Goal: Task Accomplishment & Management: Complete application form

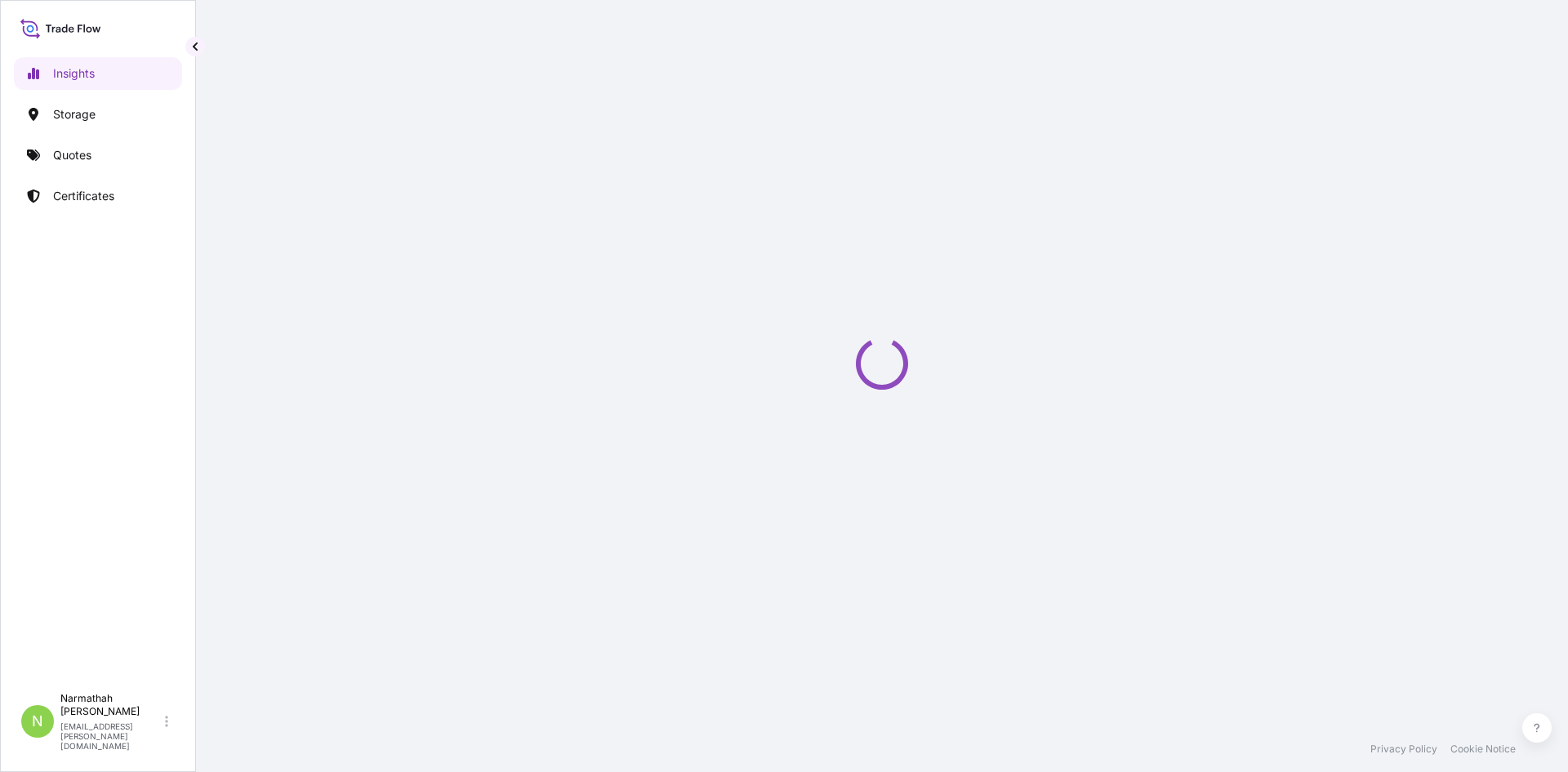
select select "2025"
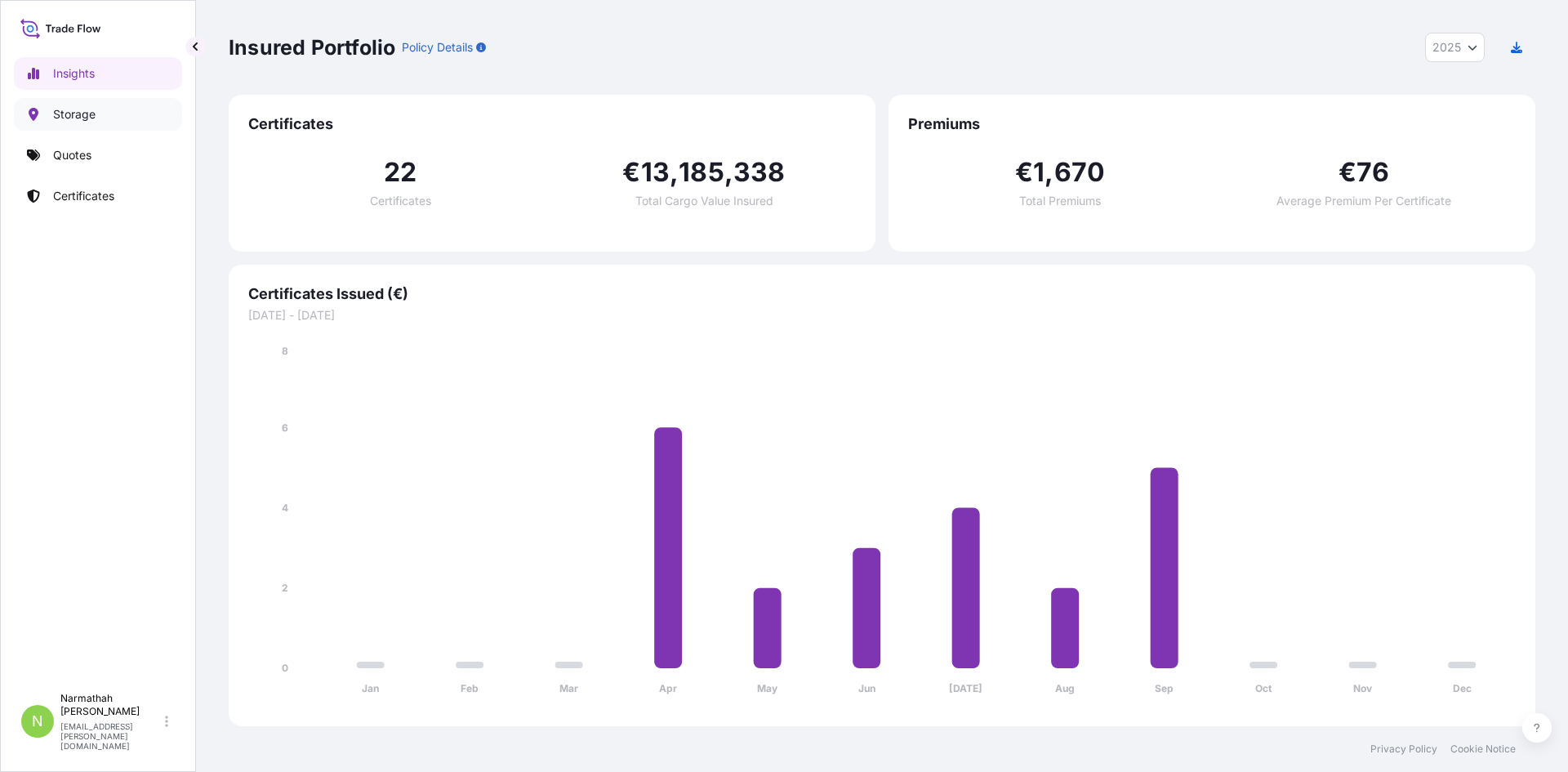
click at [148, 114] on link "Storage" at bounding box center [98, 114] width 169 height 32
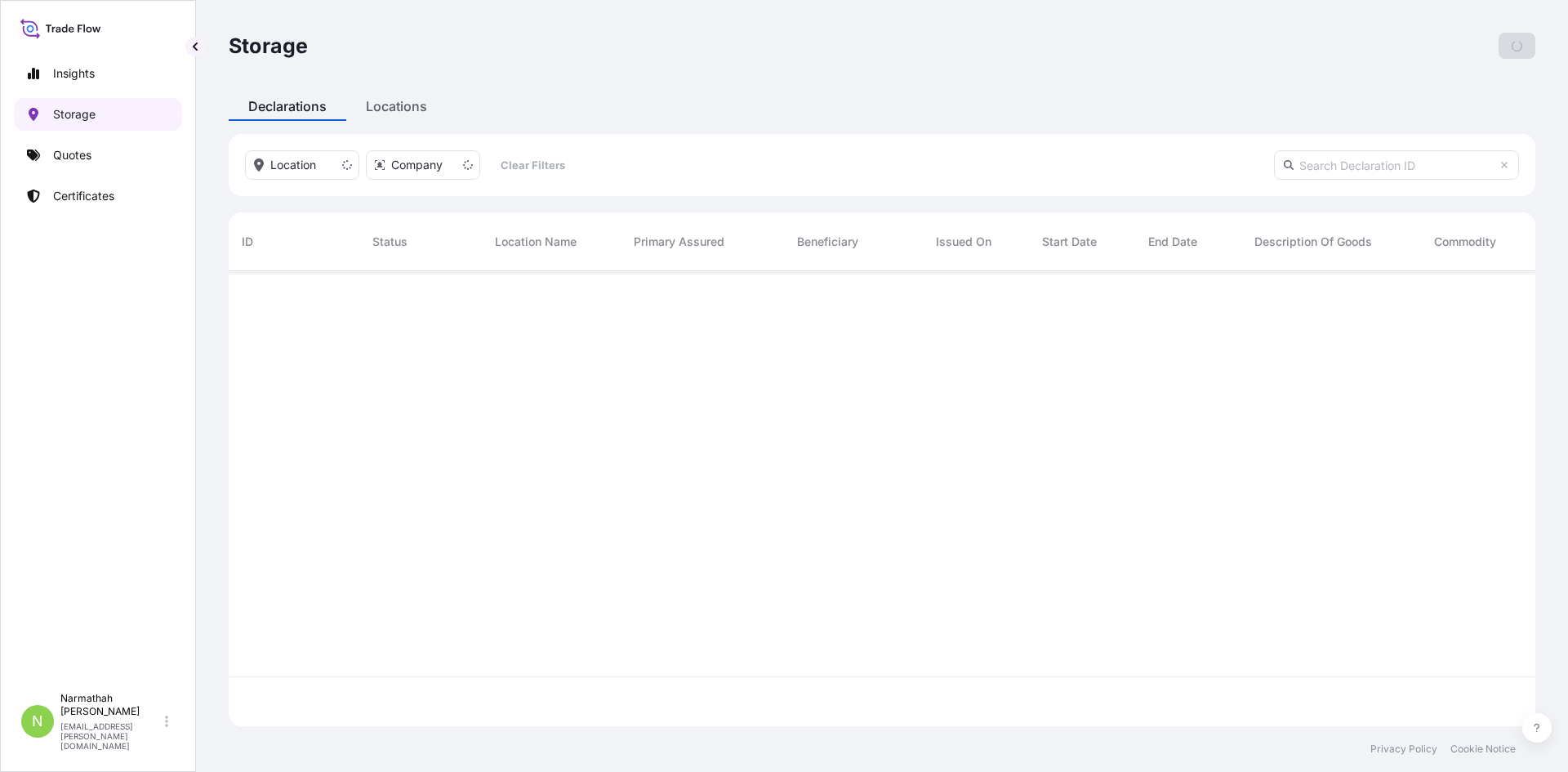
scroll to position [451, 1294]
click at [1361, 169] on input "text" at bounding box center [1396, 165] width 245 height 29
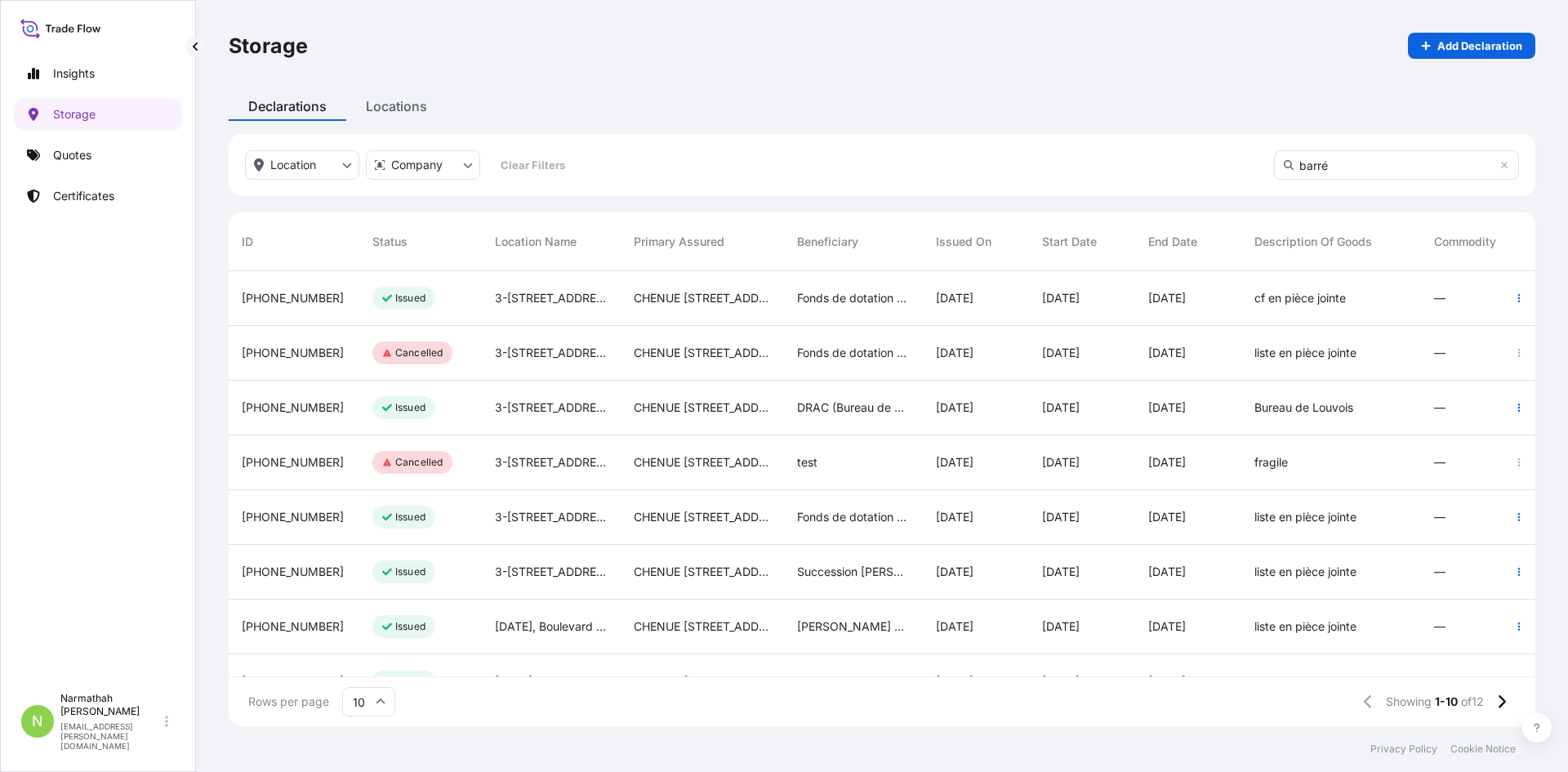
type input "barré"
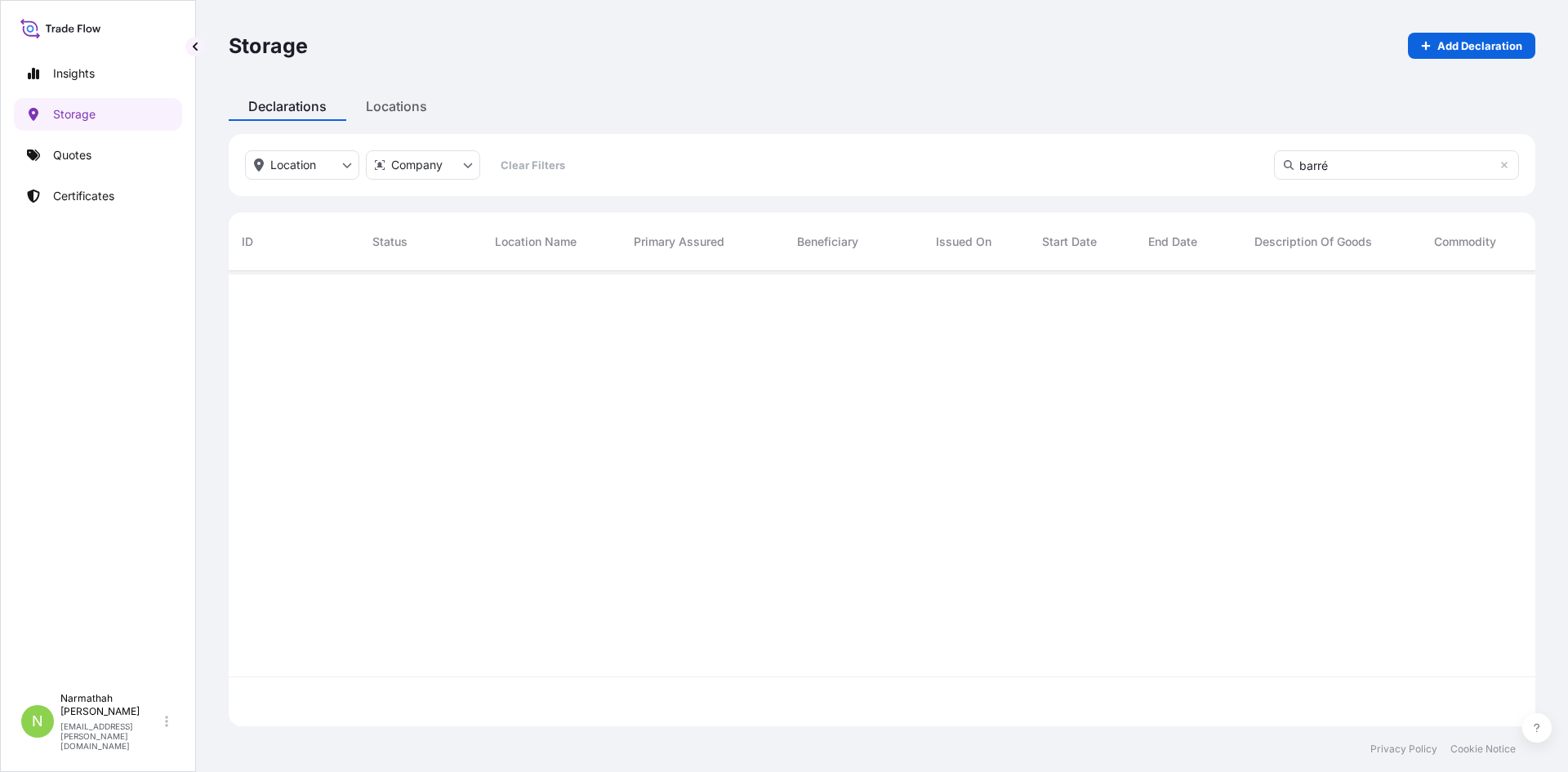
scroll to position [501, 1294]
click at [255, 236] on div "ID" at bounding box center [293, 241] width 105 height 46
click at [399, 246] on span "Status" at bounding box center [390, 241] width 35 height 17
click at [390, 234] on span "Status" at bounding box center [390, 241] width 35 height 17
click at [26, 97] on div "Insights Storage Quotes Certificates" at bounding box center [98, 363] width 169 height 642
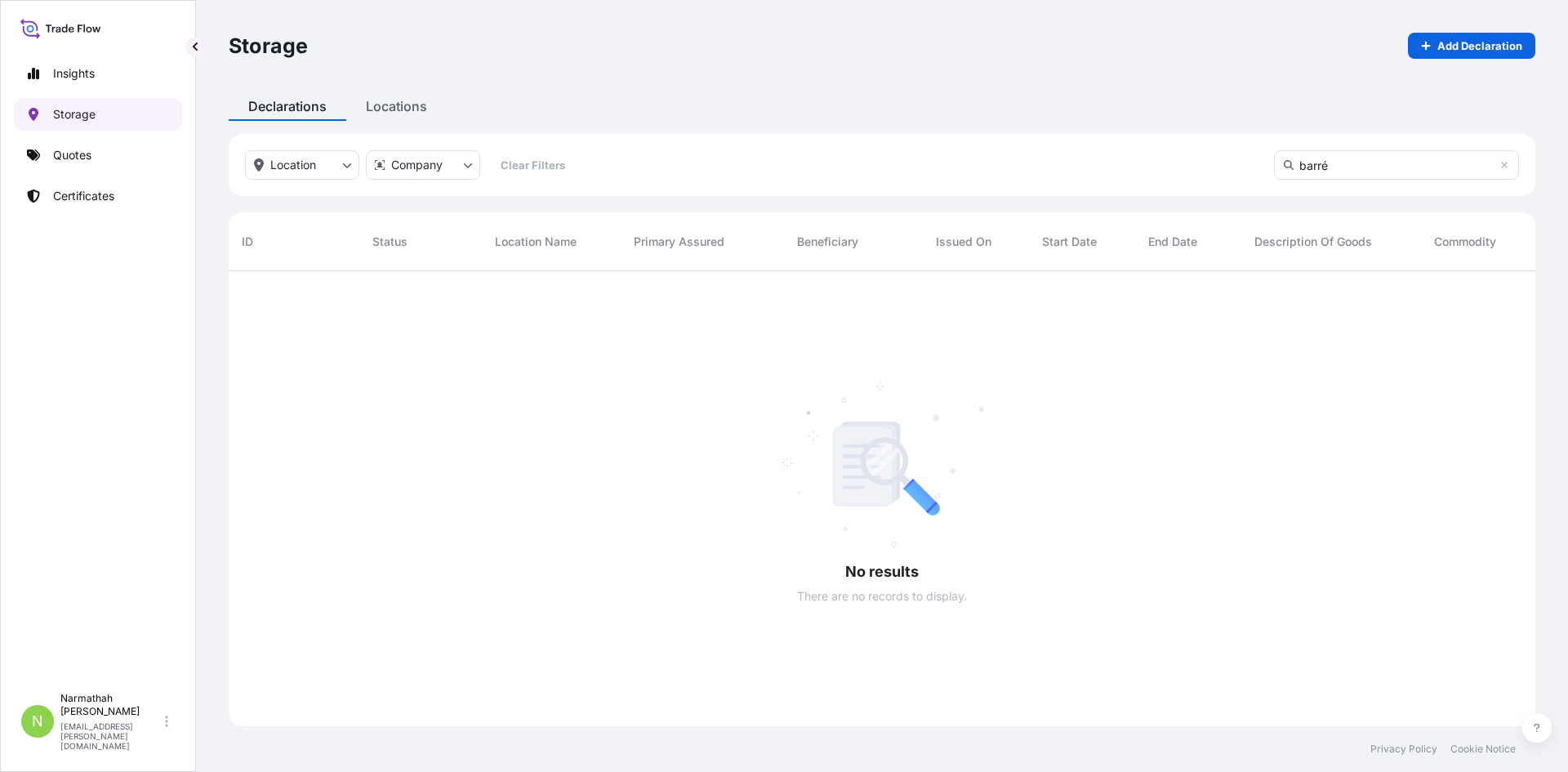
click at [39, 101] on link "Storage" at bounding box center [98, 114] width 169 height 32
click at [177, 208] on link "Certificates" at bounding box center [98, 195] width 169 height 32
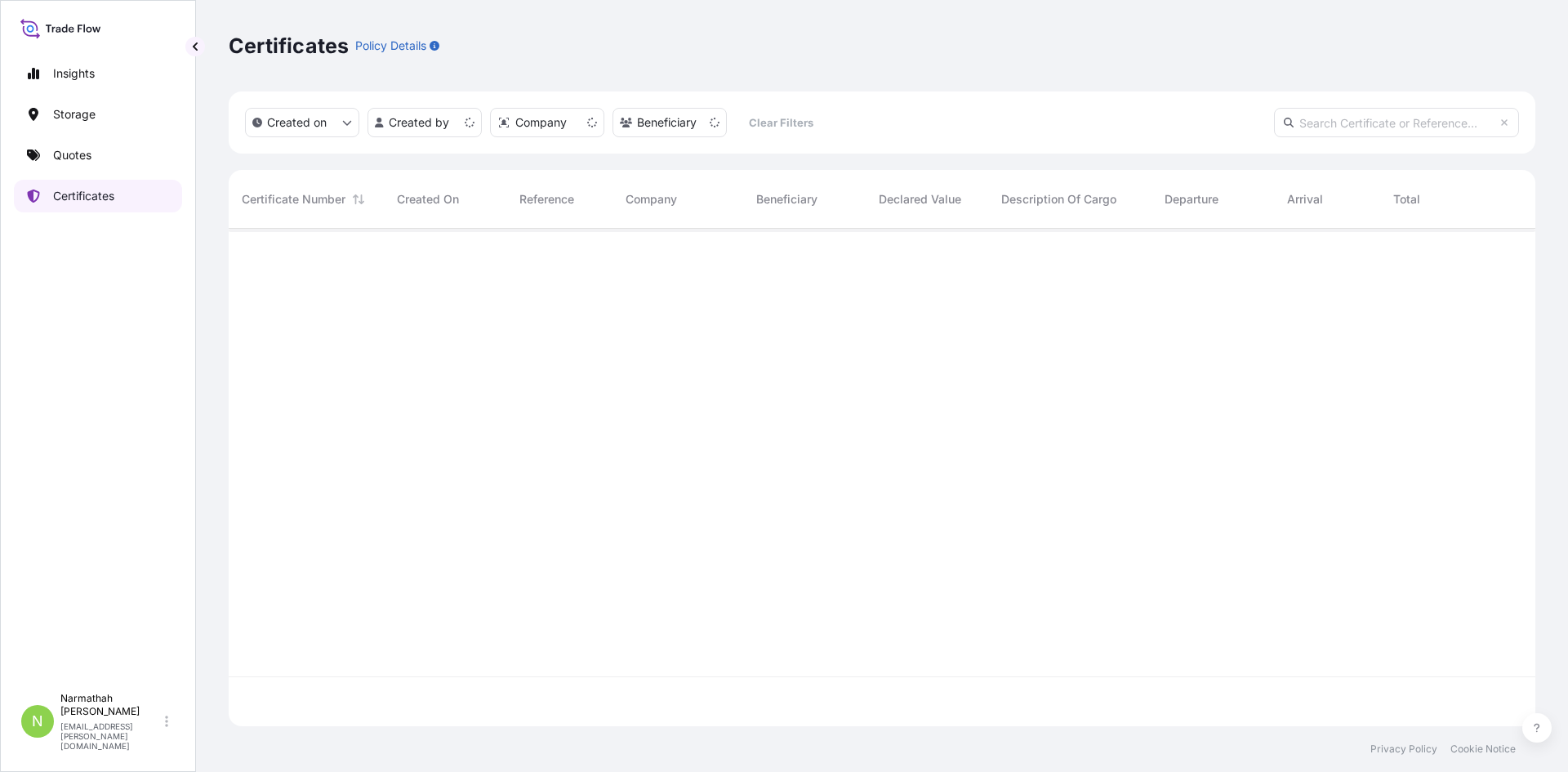
scroll to position [494, 1294]
click at [1420, 124] on input "text" at bounding box center [1396, 123] width 245 height 29
type input "barré"
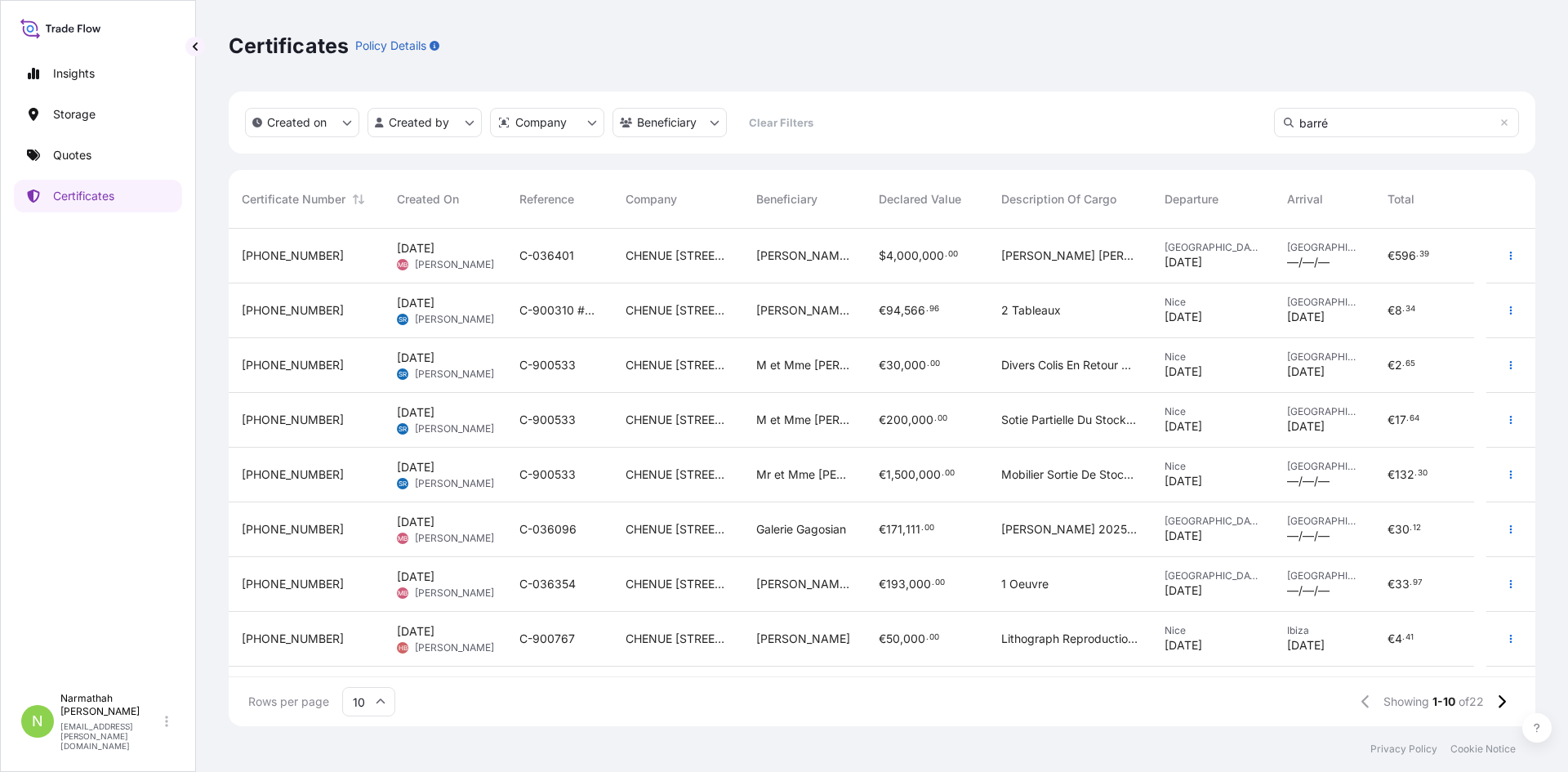
scroll to position [544, 1294]
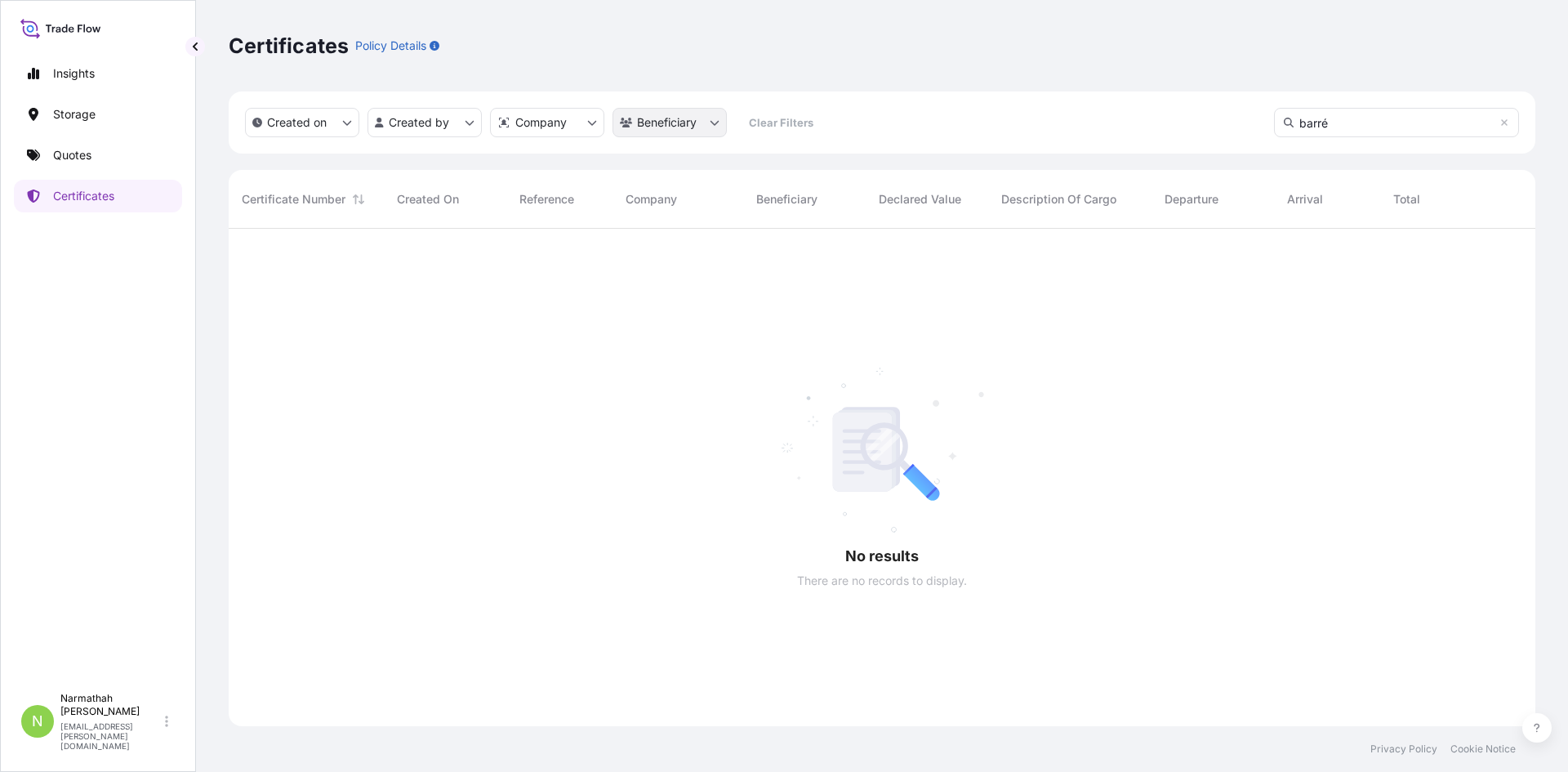
click at [658, 123] on html "Insights Storage Quotes Certificates N Narmathah [PERSON_NAME] [EMAIL_ADDRESS][…" at bounding box center [784, 386] width 1568 height 772
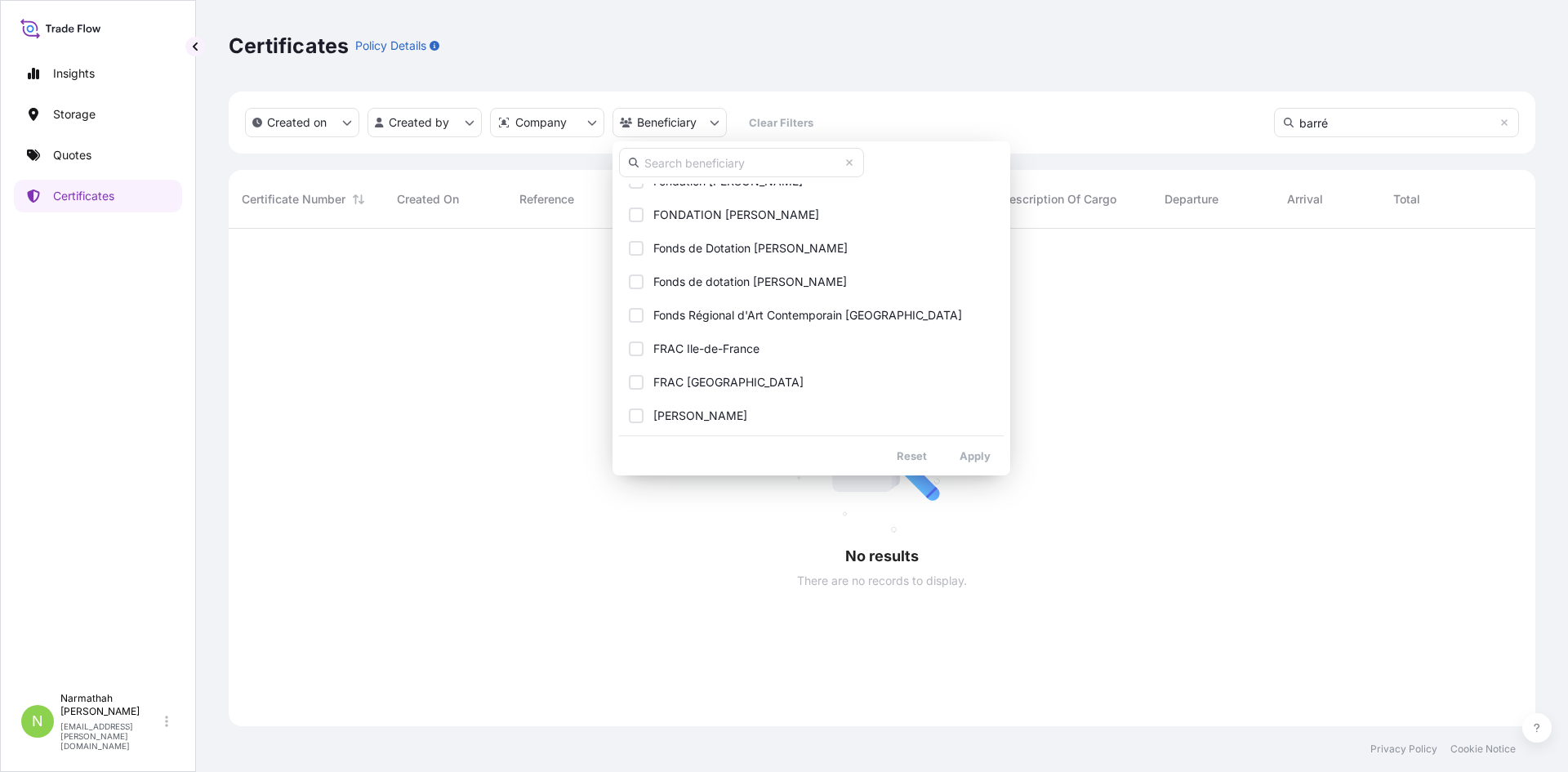
scroll to position [2369, 0]
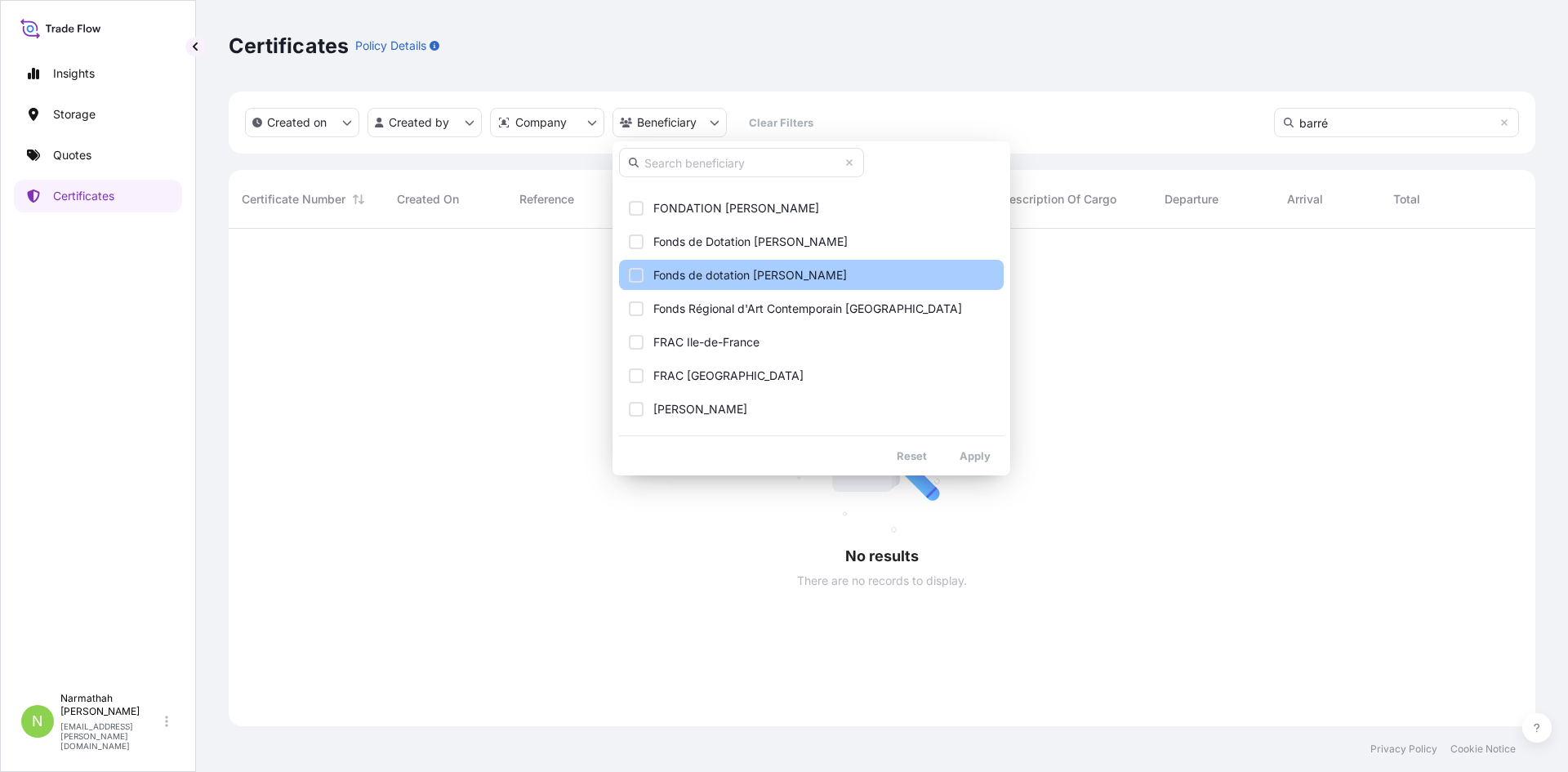
click at [774, 273] on span "Fonds de dotation [PERSON_NAME]" at bounding box center [749, 275] width 193 height 17
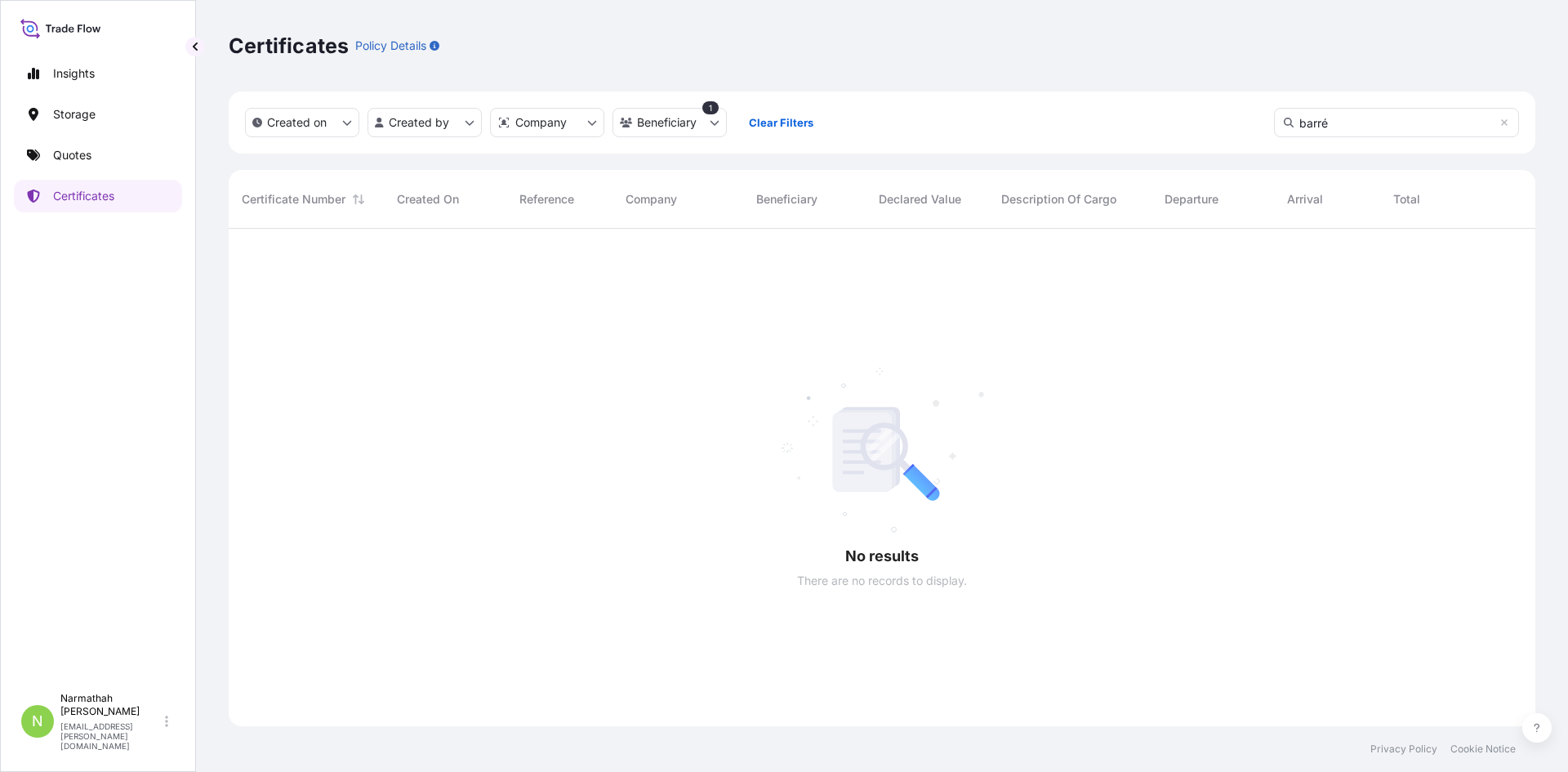
scroll to position [544, 1294]
click at [791, 194] on span "Beneficiary" at bounding box center [786, 199] width 61 height 17
click at [498, 119] on html "Insights Storage Quotes Certificates N Narmathah [PERSON_NAME] [EMAIL_ADDRESS][…" at bounding box center [784, 386] width 1568 height 772
click at [425, 107] on html "Insights Storage Quotes Certificates N Narmathah [PERSON_NAME] [EMAIL_ADDRESS][…" at bounding box center [784, 386] width 1568 height 772
click at [427, 113] on html "Insights Storage Quotes Certificates N Narmathah [PERSON_NAME] [EMAIL_ADDRESS][…" at bounding box center [784, 386] width 1568 height 772
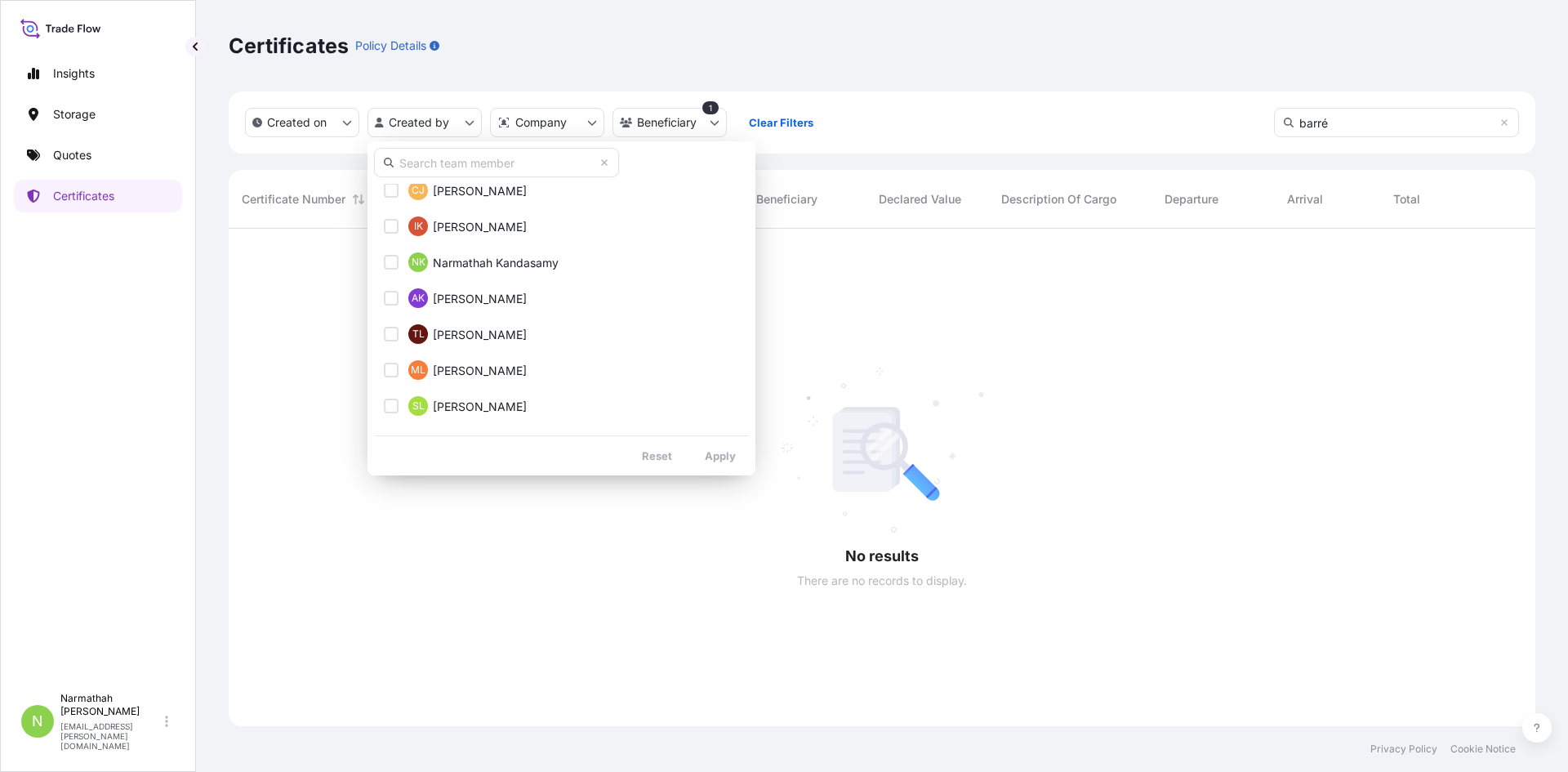
scroll to position [735, 0]
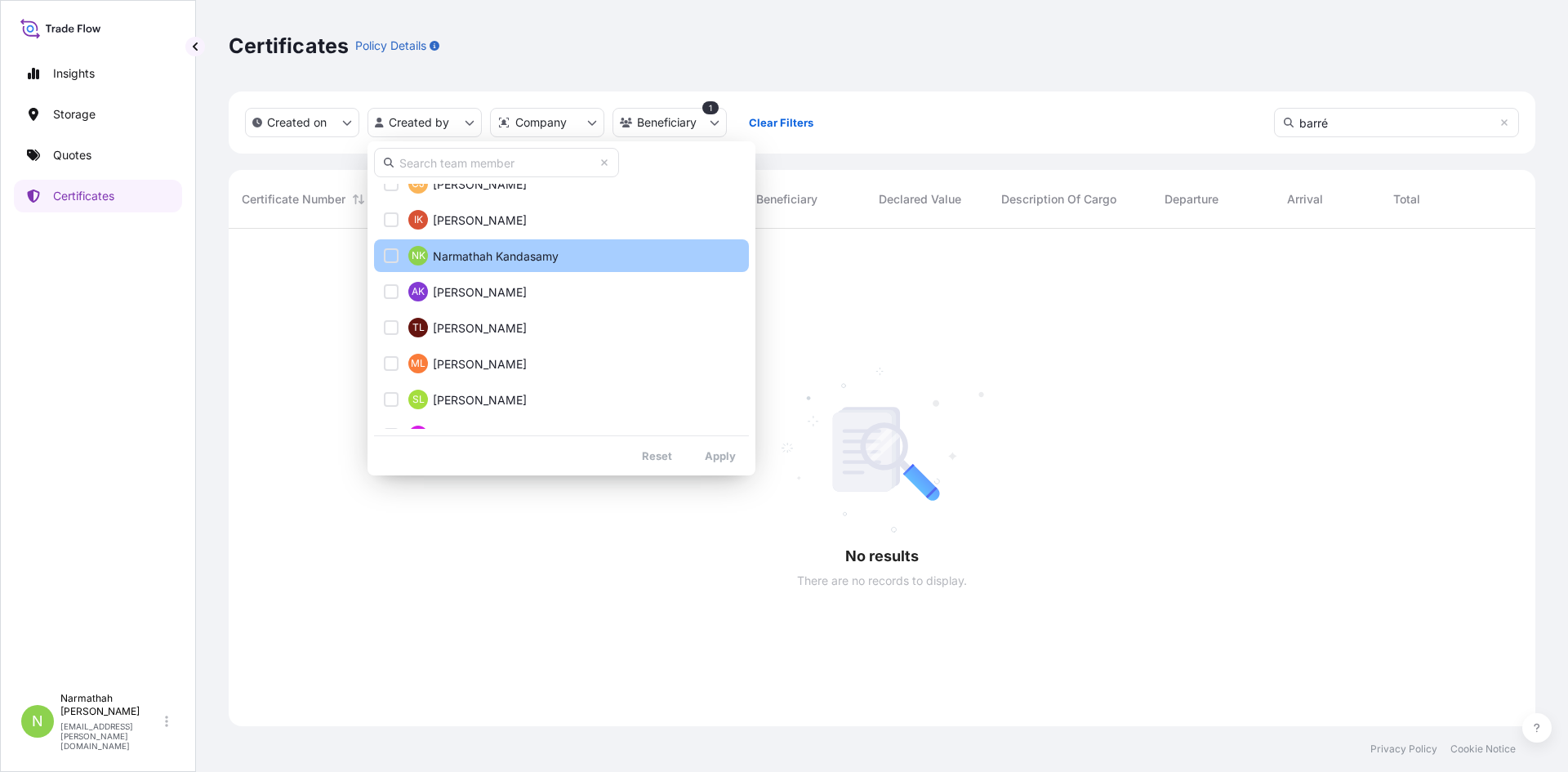
click at [504, 262] on span "Narmathah Kandasamy" at bounding box center [495, 256] width 126 height 17
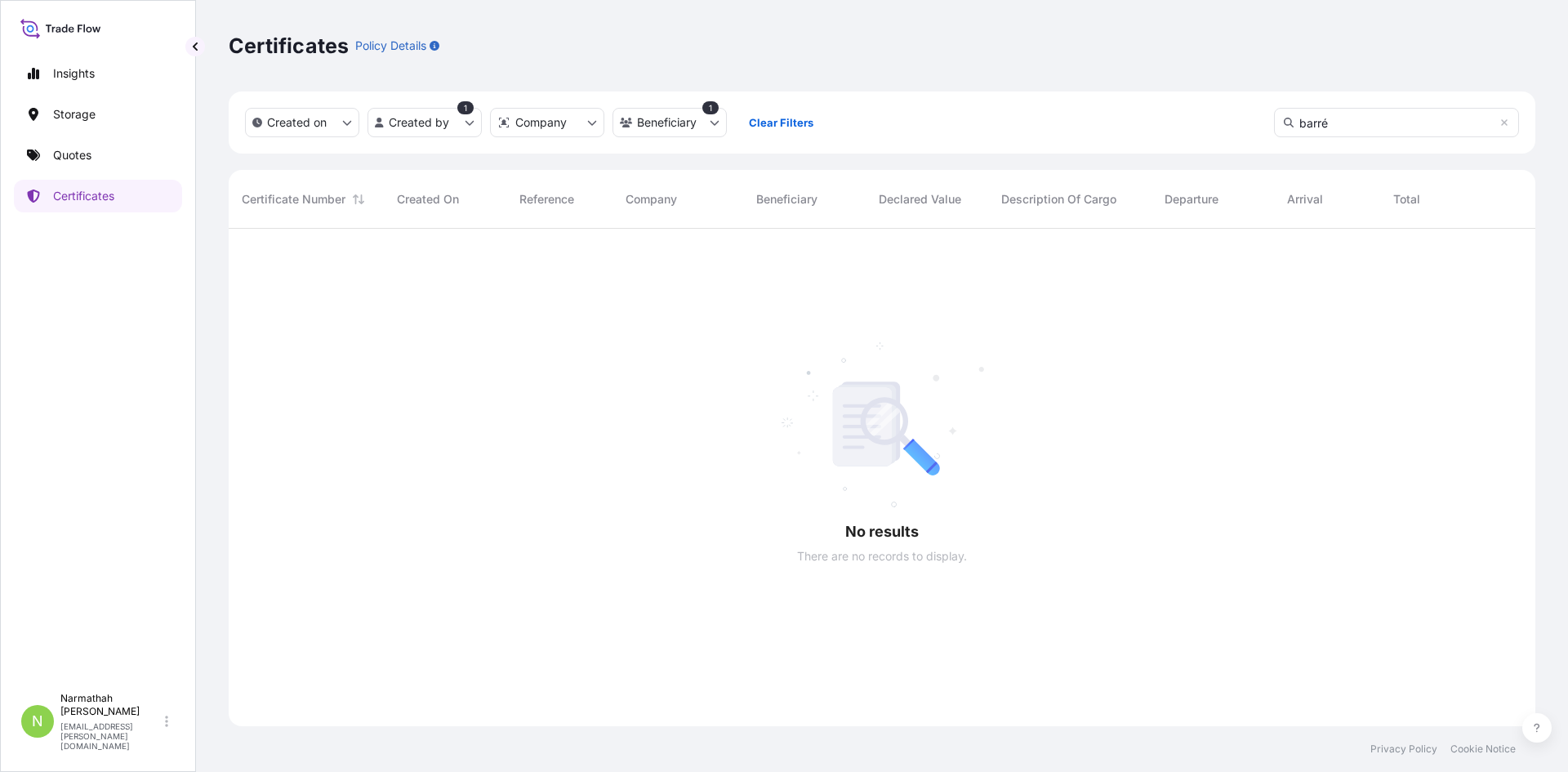
scroll to position [544, 1294]
click at [327, 206] on span "Certificate Number" at bounding box center [293, 199] width 104 height 17
click at [116, 207] on link "Certificates" at bounding box center [98, 195] width 169 height 32
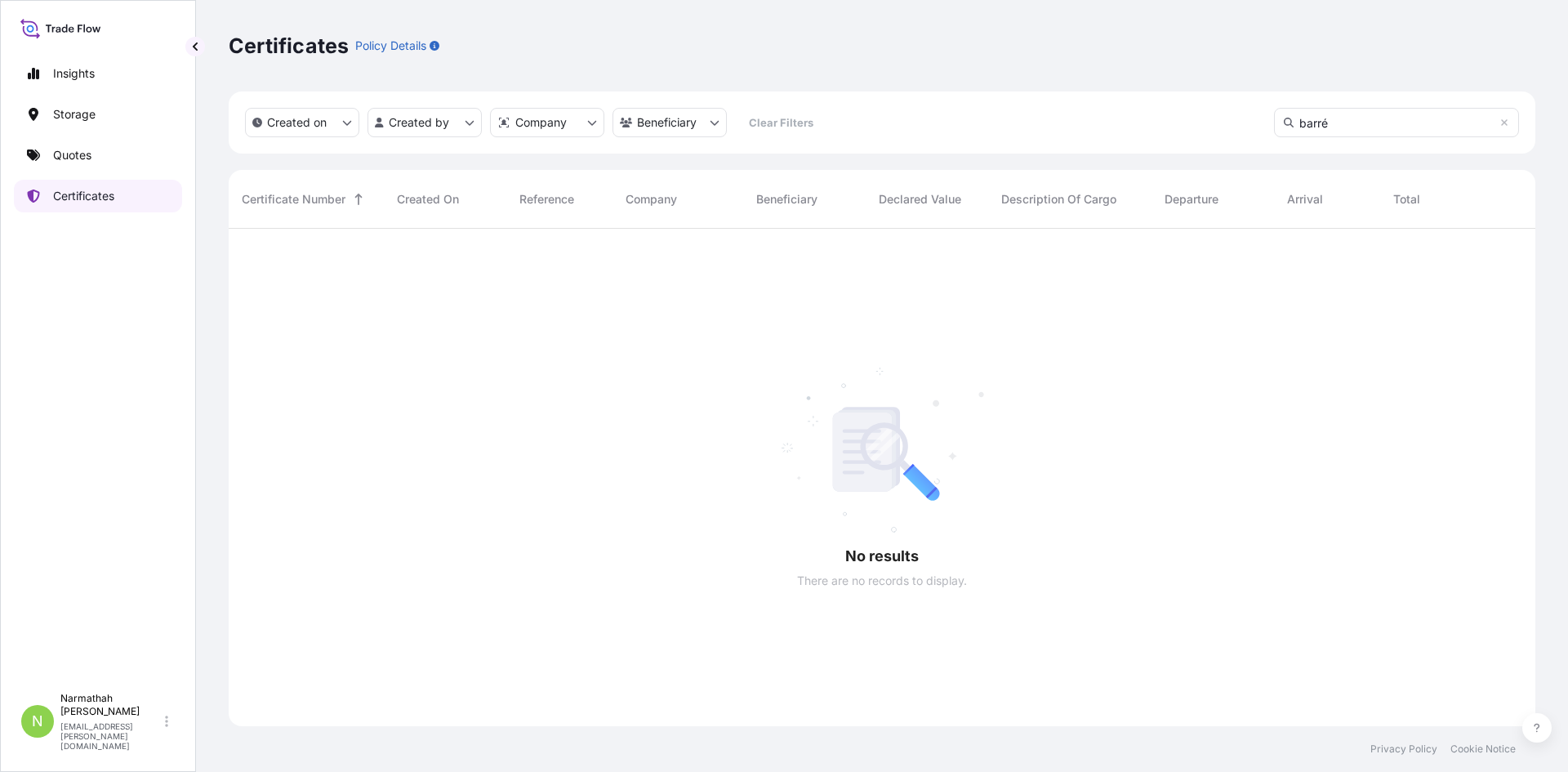
click at [136, 189] on link "Certificates" at bounding box center [98, 195] width 169 height 32
click at [66, 76] on p "Insights" at bounding box center [74, 74] width 41 height 17
select select "2025"
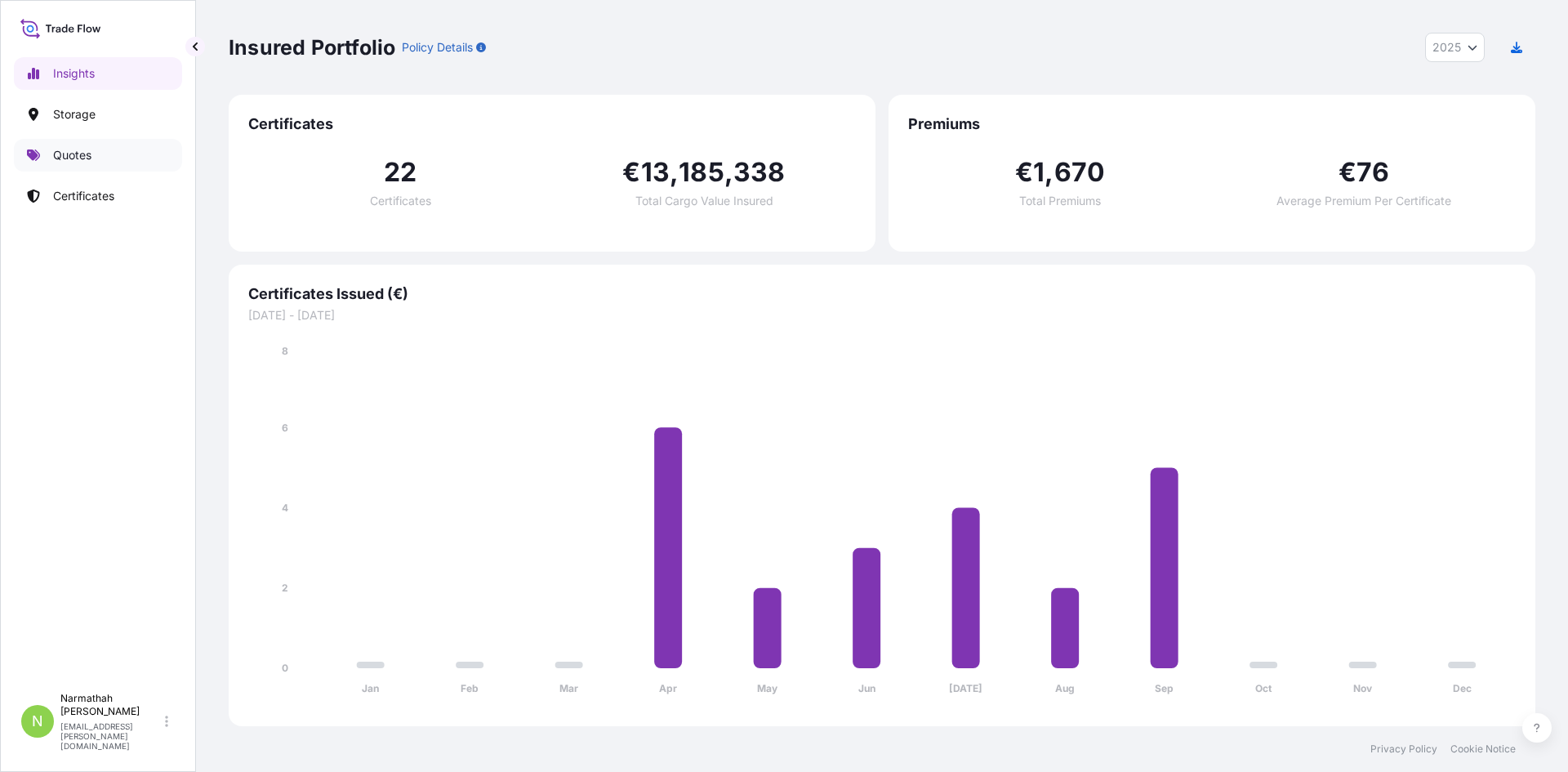
click at [100, 143] on link "Quotes" at bounding box center [98, 155] width 169 height 32
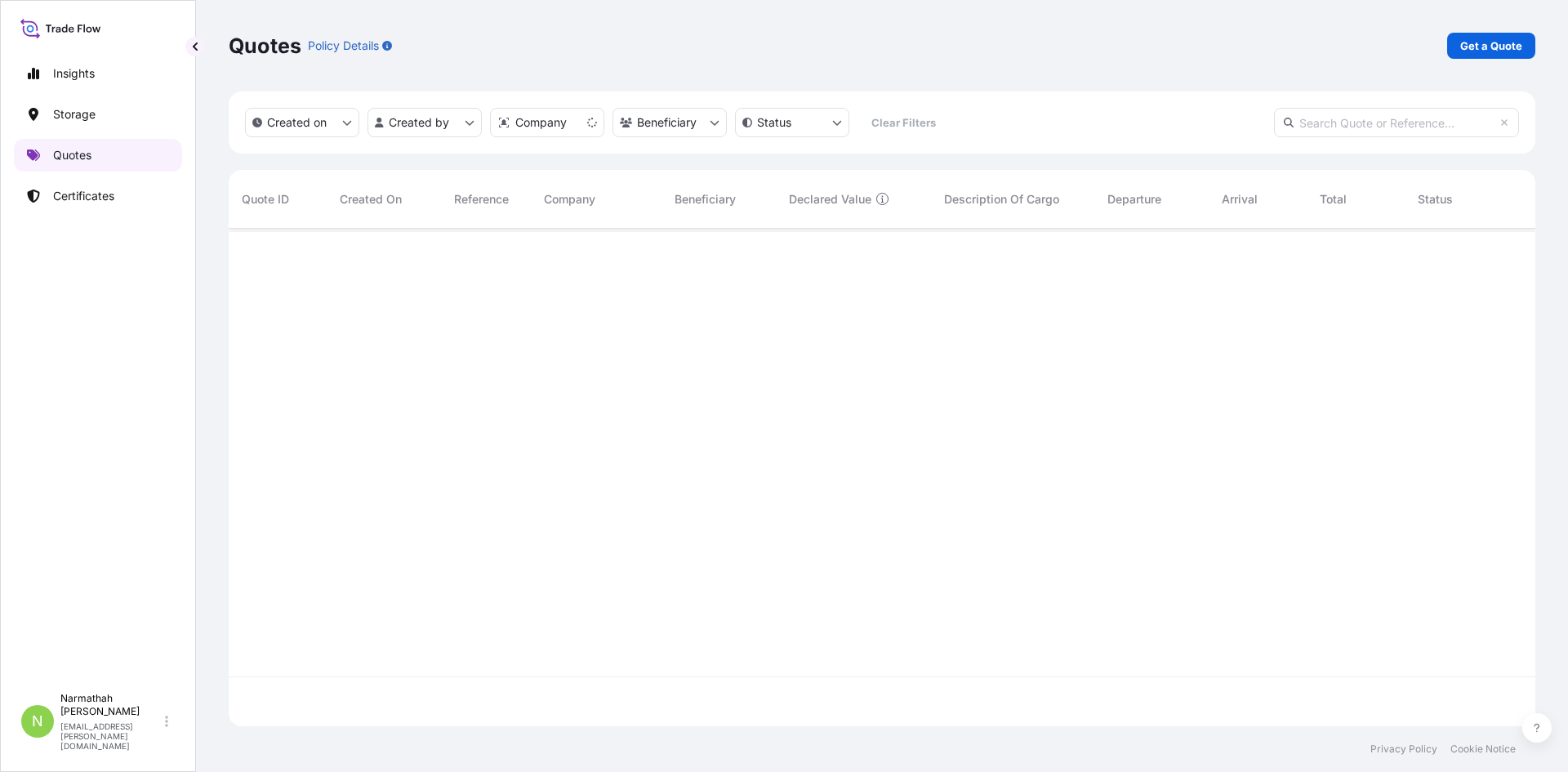
scroll to position [494, 1294]
click at [121, 212] on div "Insights Storage Quotes Certificates" at bounding box center [98, 363] width 169 height 642
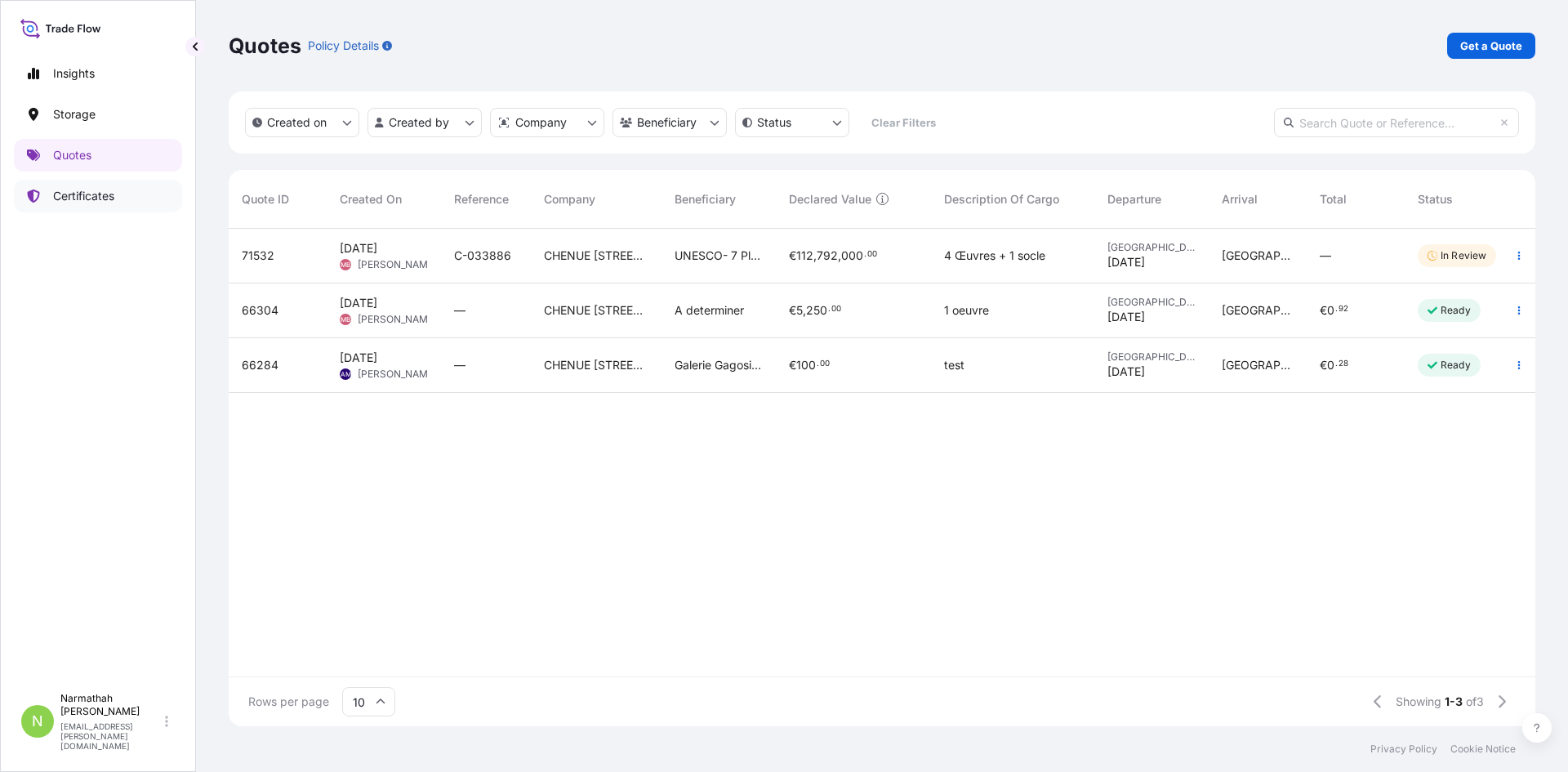
click at [117, 203] on link "Certificates" at bounding box center [98, 195] width 169 height 32
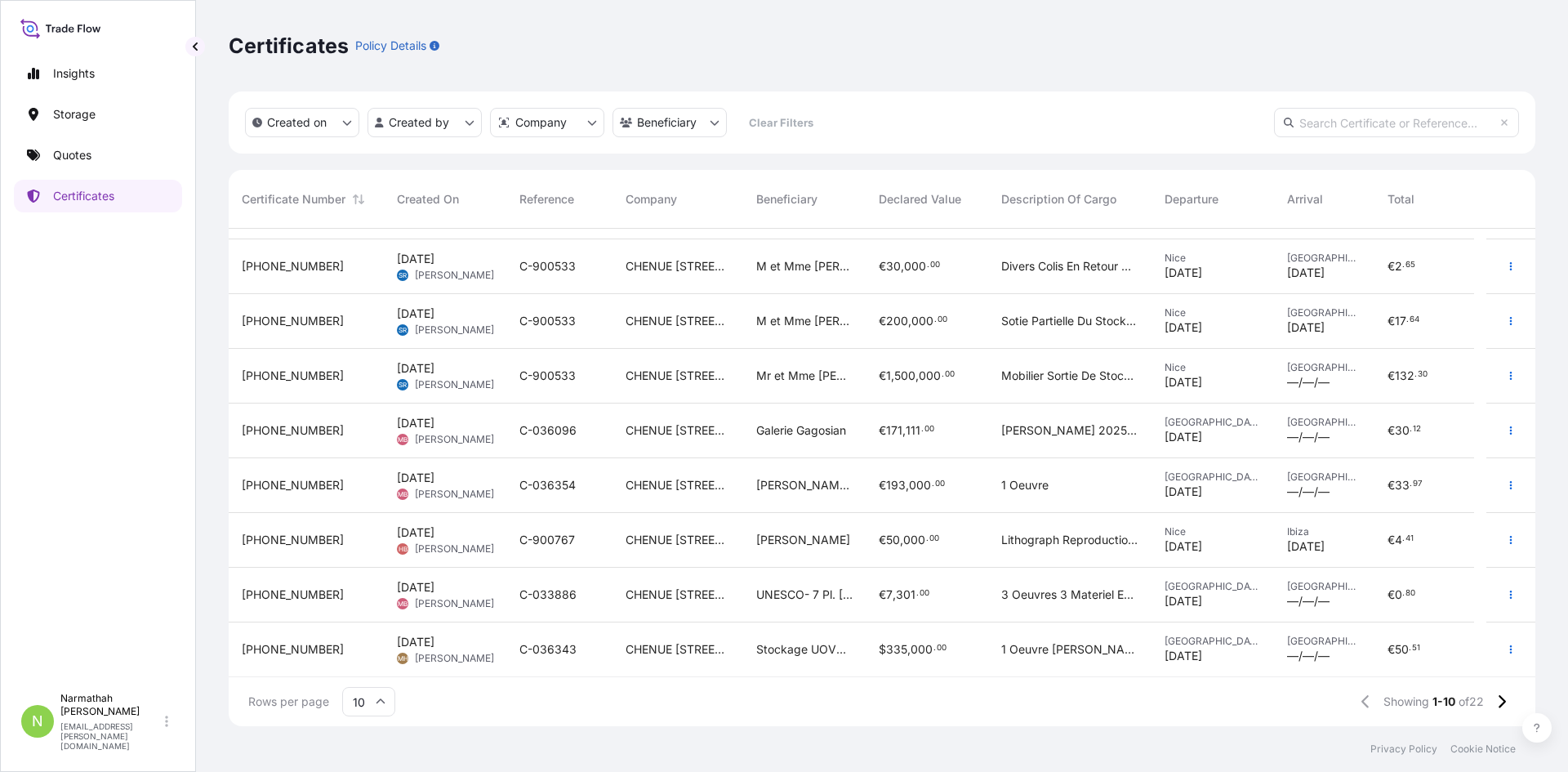
scroll to position [100, 0]
click at [1500, 705] on icon at bounding box center [1501, 701] width 7 height 13
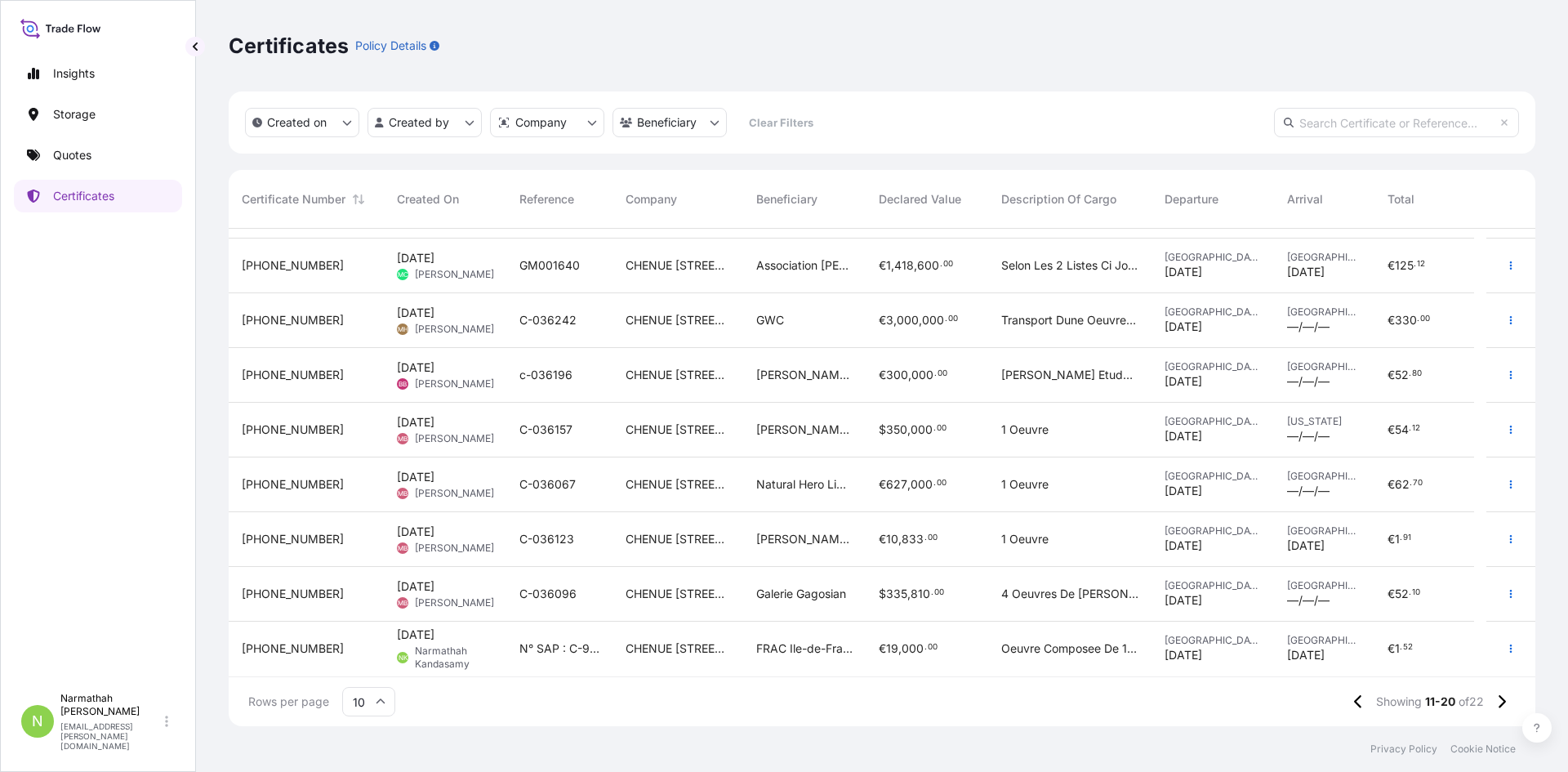
click at [608, 637] on div "N° SAP : C-900720" at bounding box center [559, 649] width 106 height 55
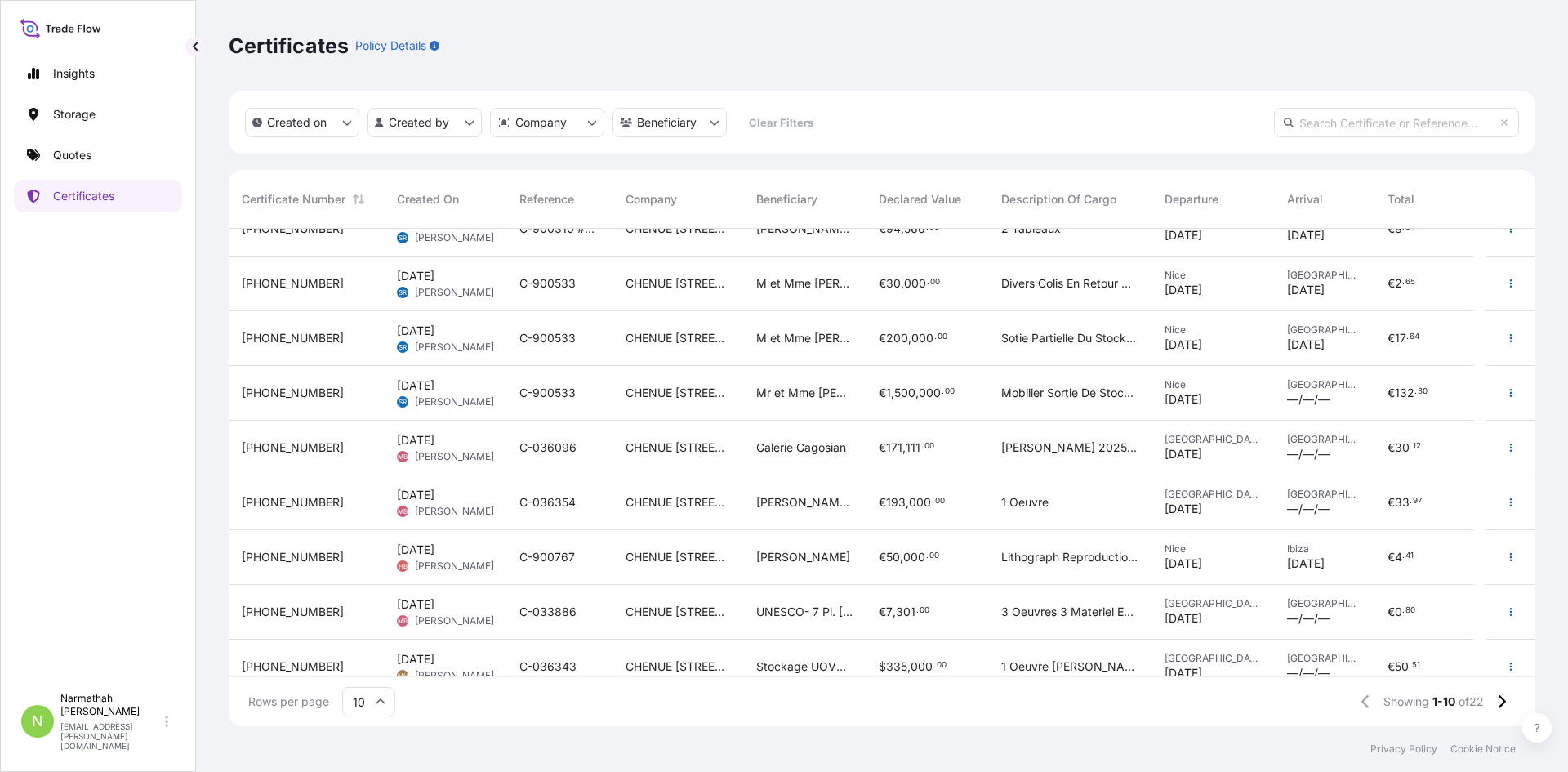
scroll to position [100, 0]
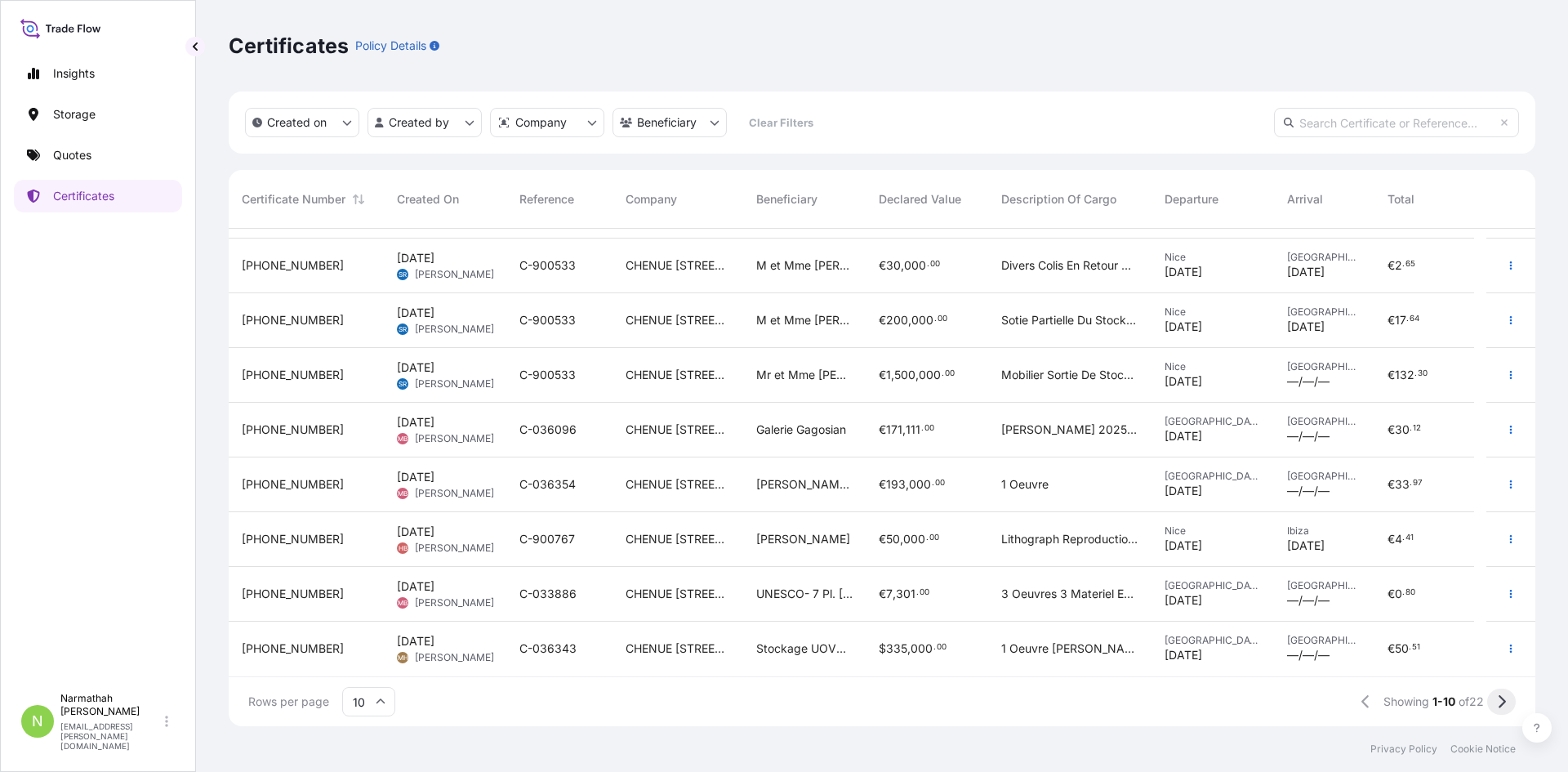
click at [1508, 703] on button at bounding box center [1500, 701] width 28 height 26
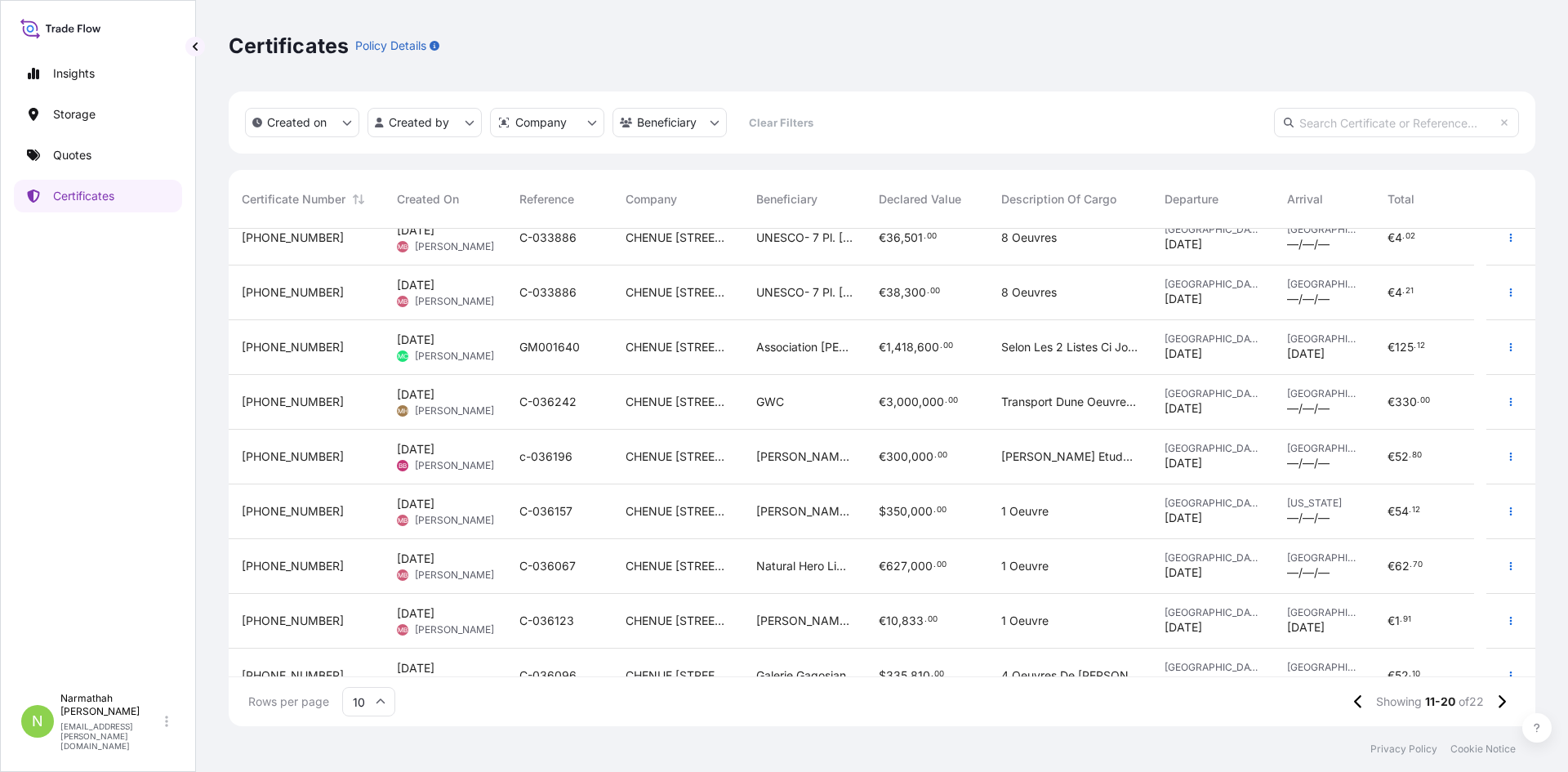
scroll to position [0, 0]
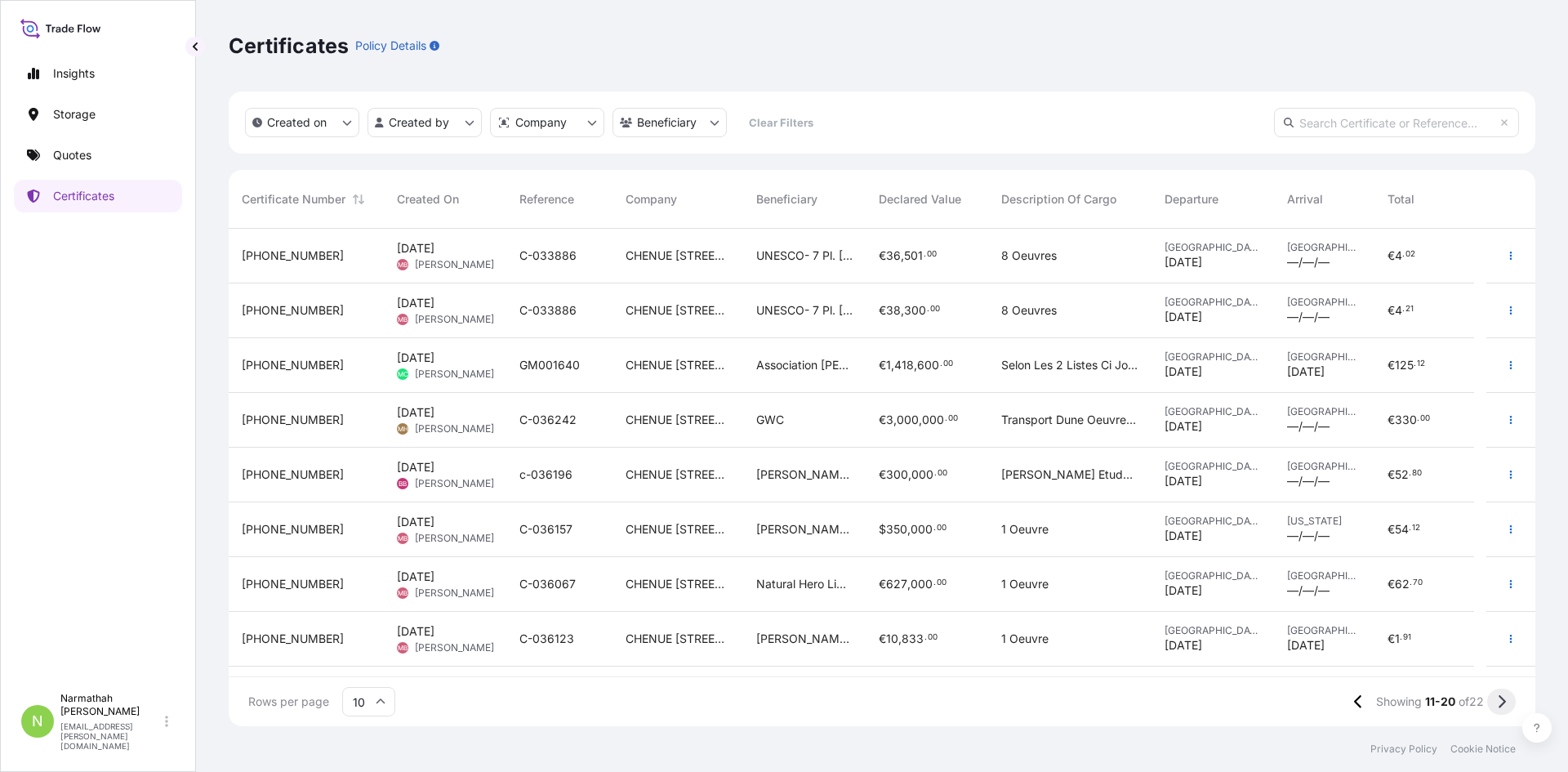
click at [1497, 701] on icon at bounding box center [1500, 701] width 9 height 15
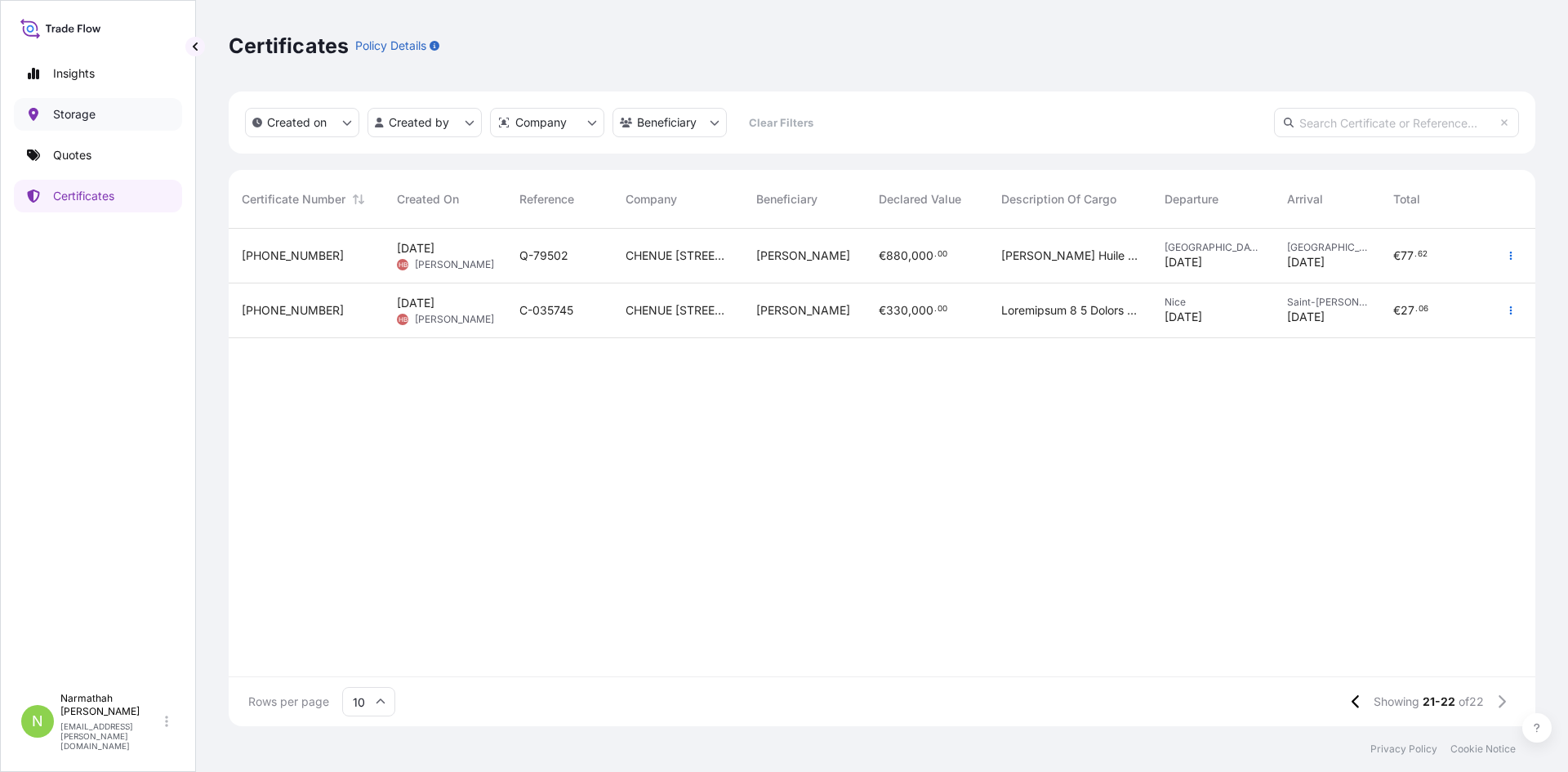
click at [95, 120] on link "Storage" at bounding box center [98, 114] width 169 height 32
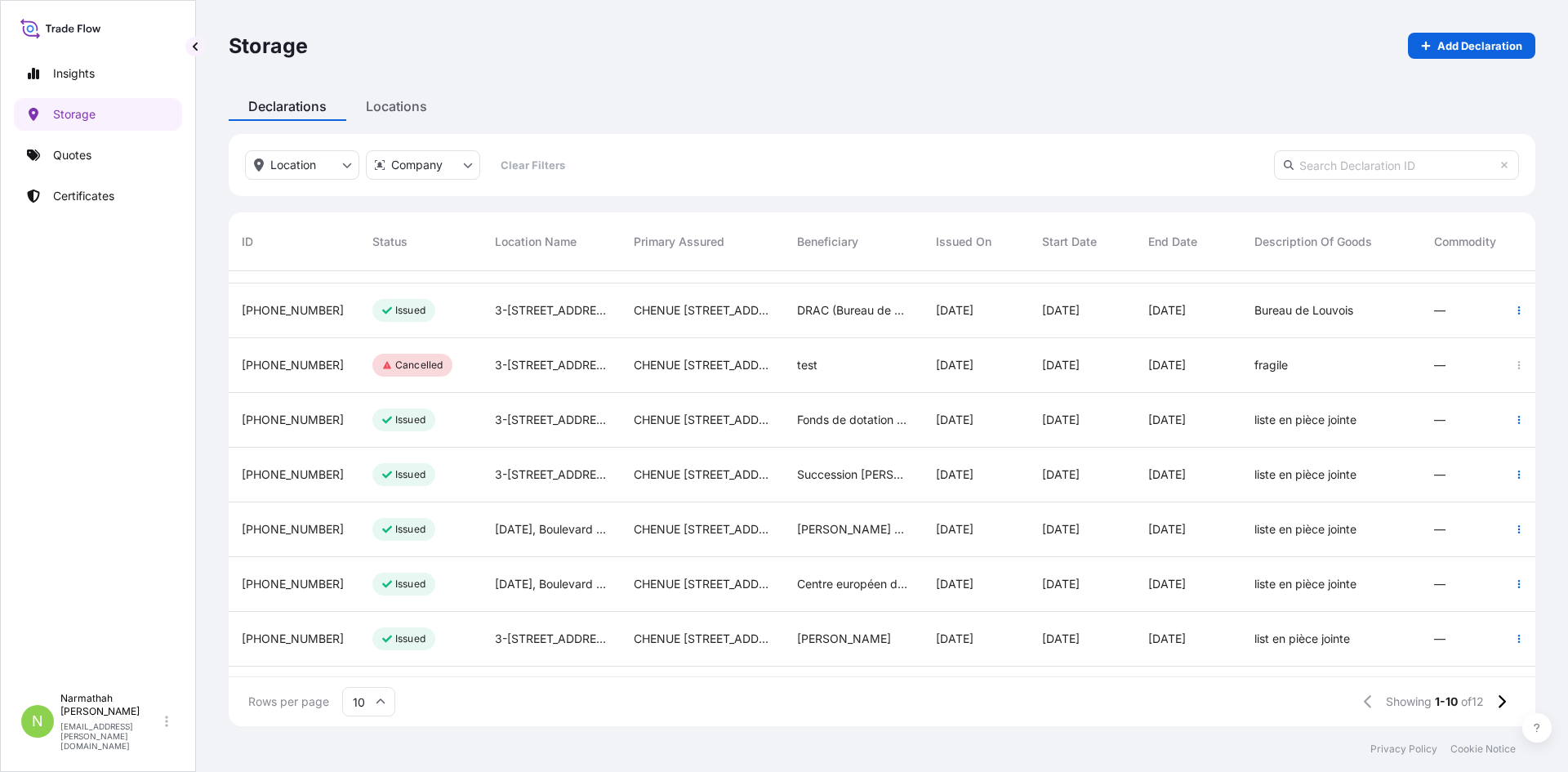
scroll to position [73, 0]
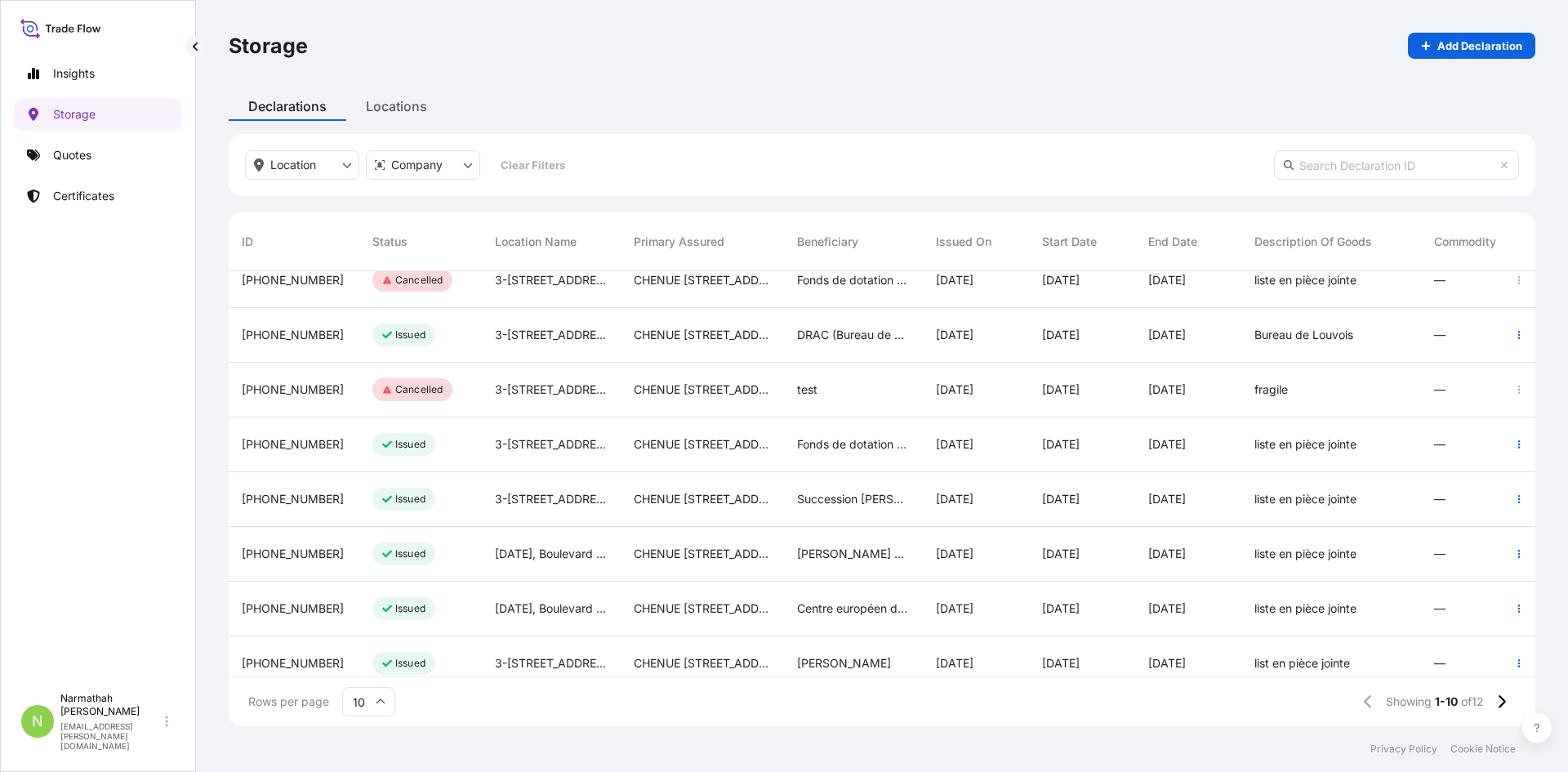
click at [865, 457] on div "Fonds de dotation [PERSON_NAME]" at bounding box center [853, 444] width 139 height 55
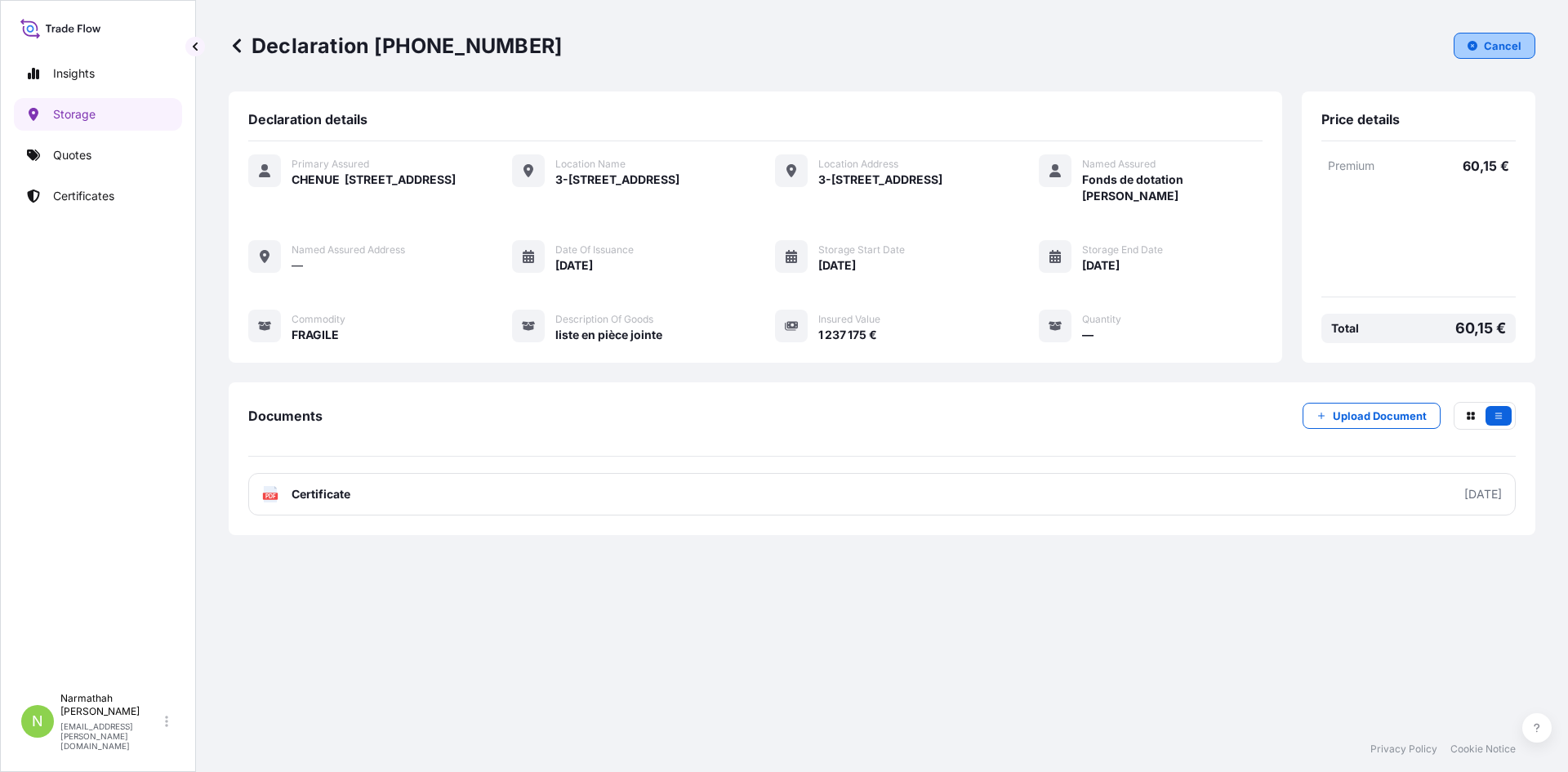
click at [1469, 46] on icon "button" at bounding box center [1472, 46] width 10 height 10
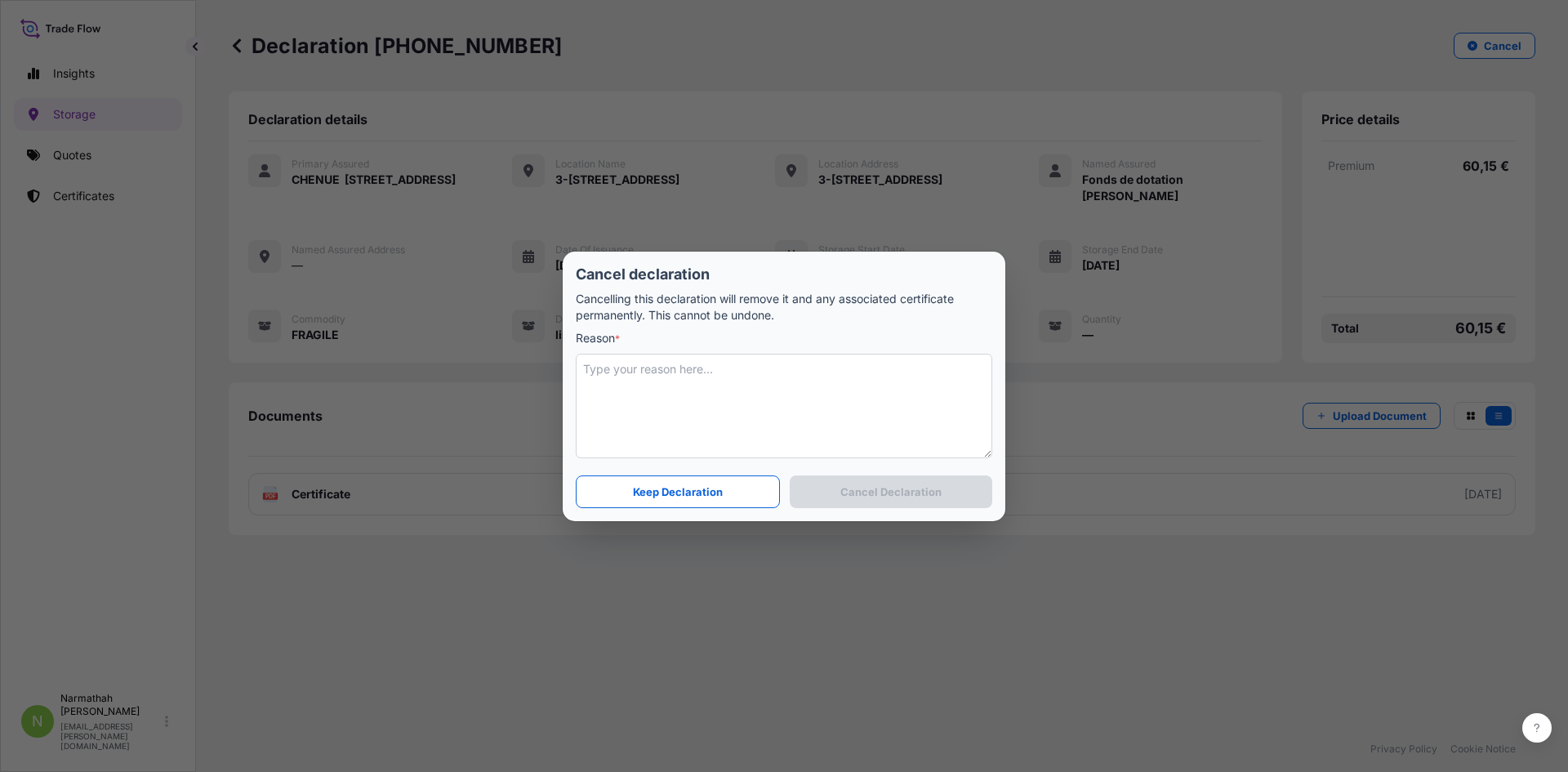
click at [851, 419] on textarea at bounding box center [784, 406] width 417 height 105
type textarea "modification de la valeur déclarée/date"
click at [888, 505] on button "Cancel Declaration" at bounding box center [890, 491] width 203 height 32
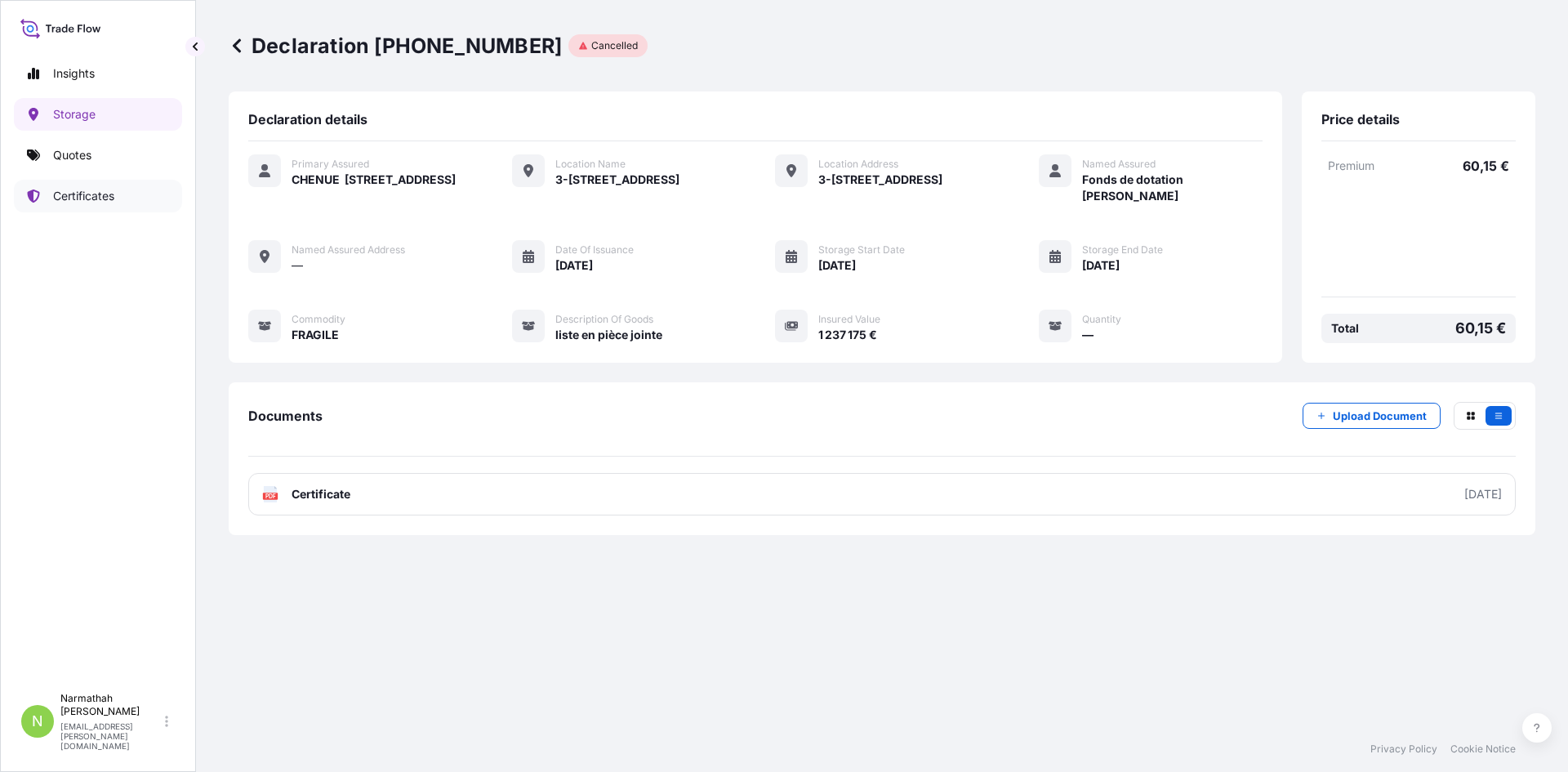
click at [106, 192] on p "Certificates" at bounding box center [83, 196] width 61 height 17
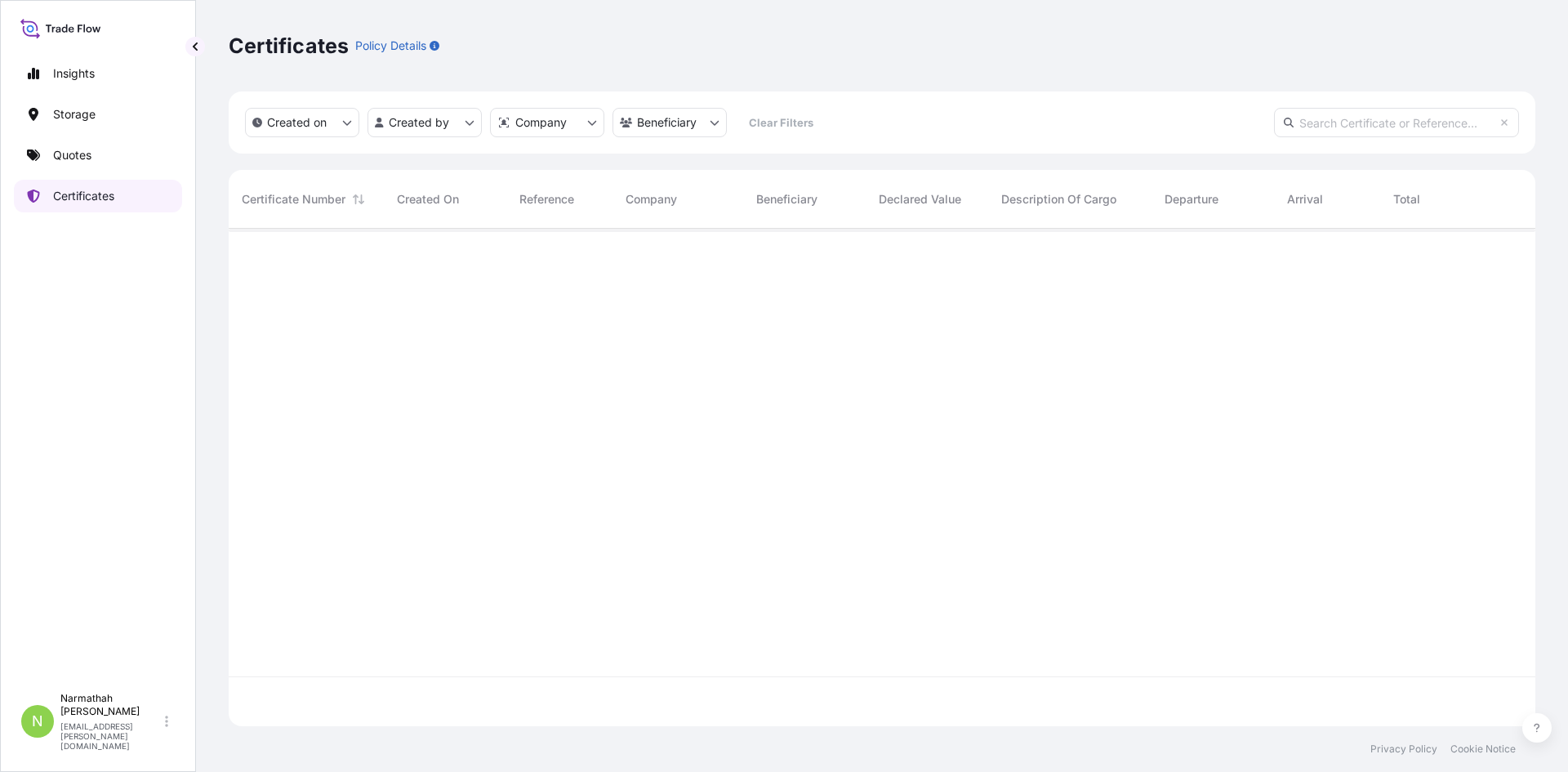
scroll to position [494, 1294]
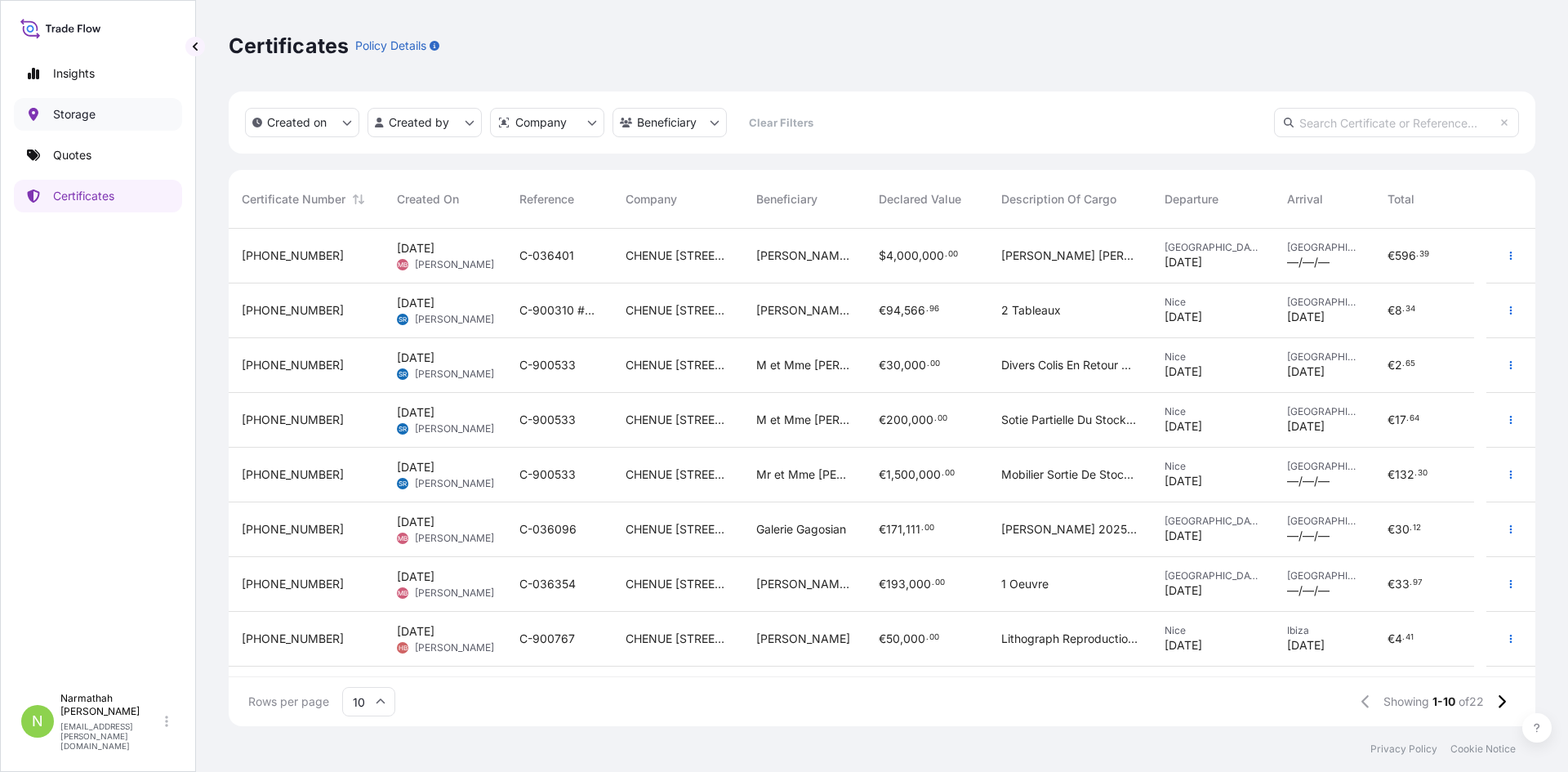
click at [50, 121] on link "Storage" at bounding box center [98, 114] width 169 height 32
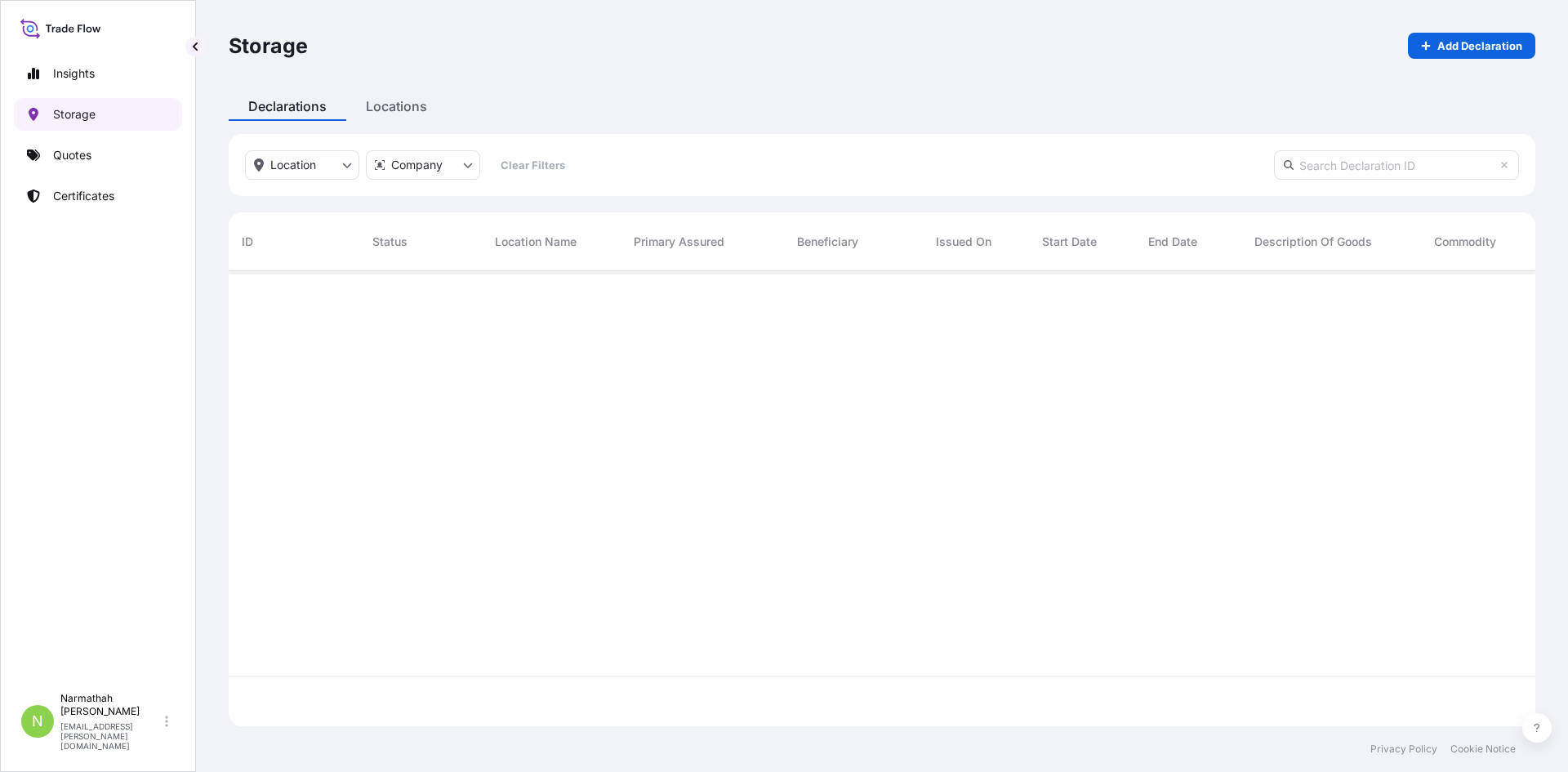
scroll to position [451, 1294]
click at [1440, 38] on p "Add Declaration" at bounding box center [1480, 45] width 85 height 17
select select "31990"
select select "EUR"
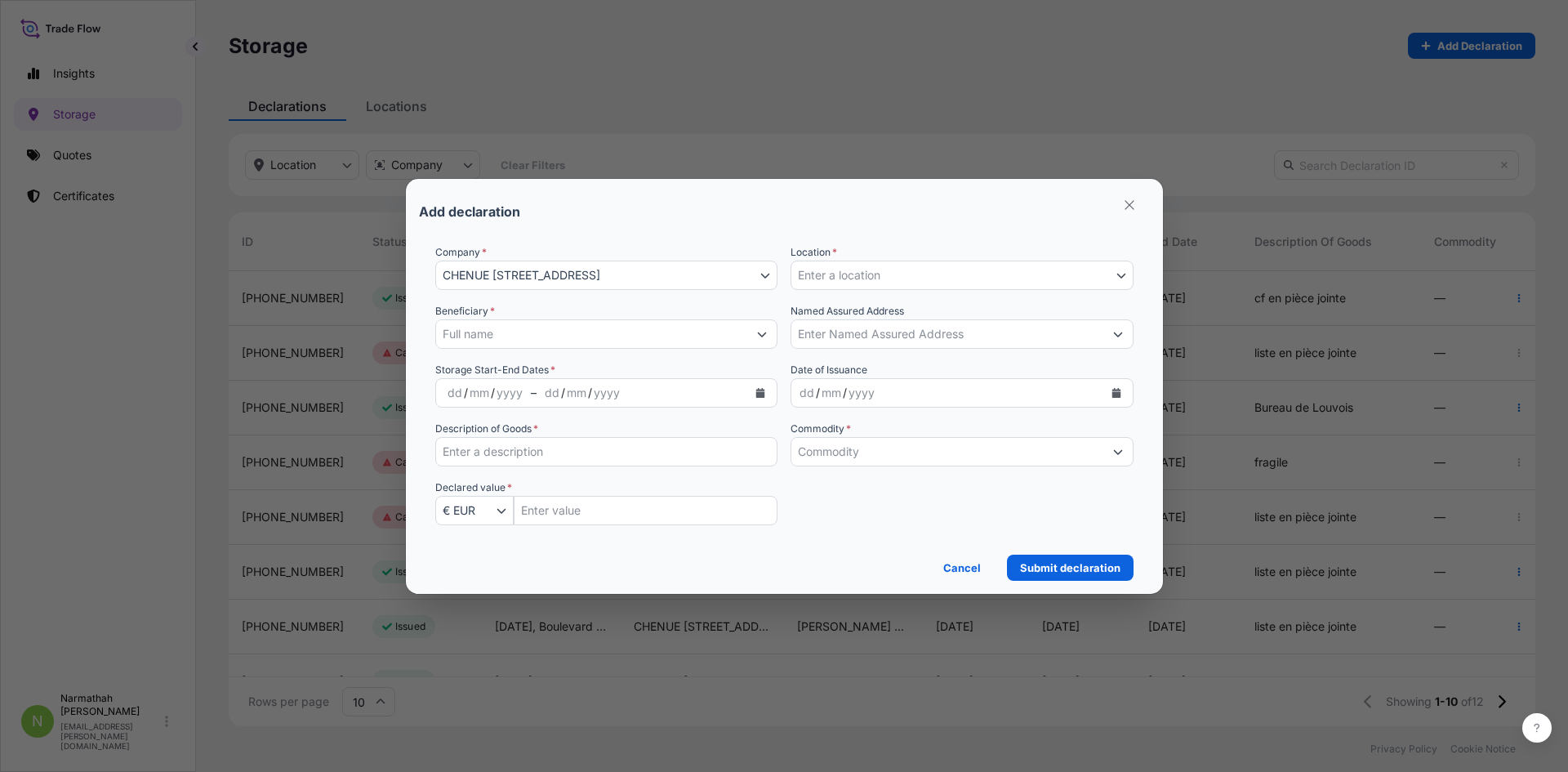
click at [601, 323] on input "Beneficiary *" at bounding box center [592, 335] width 312 height 29
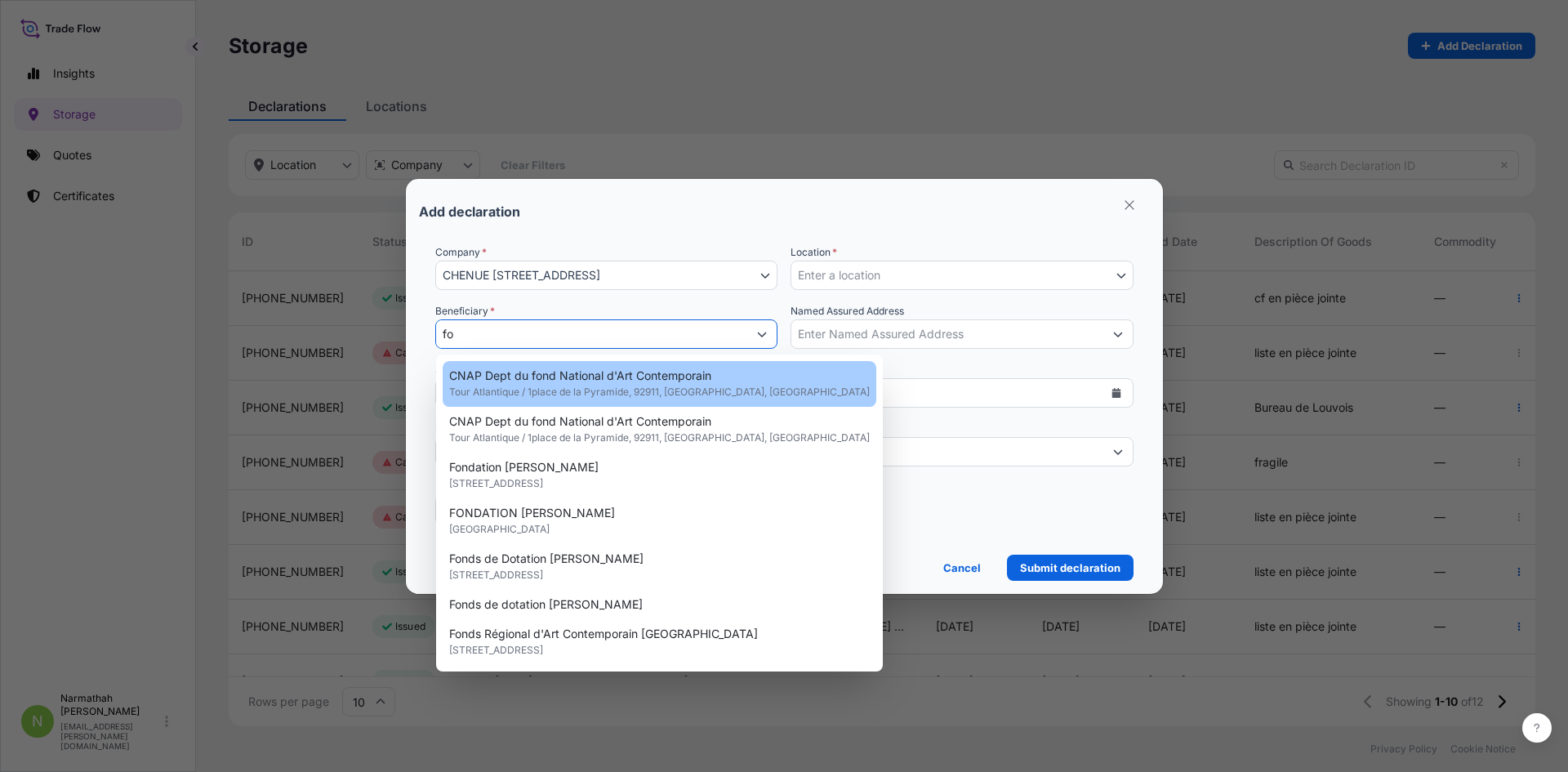
type input "f"
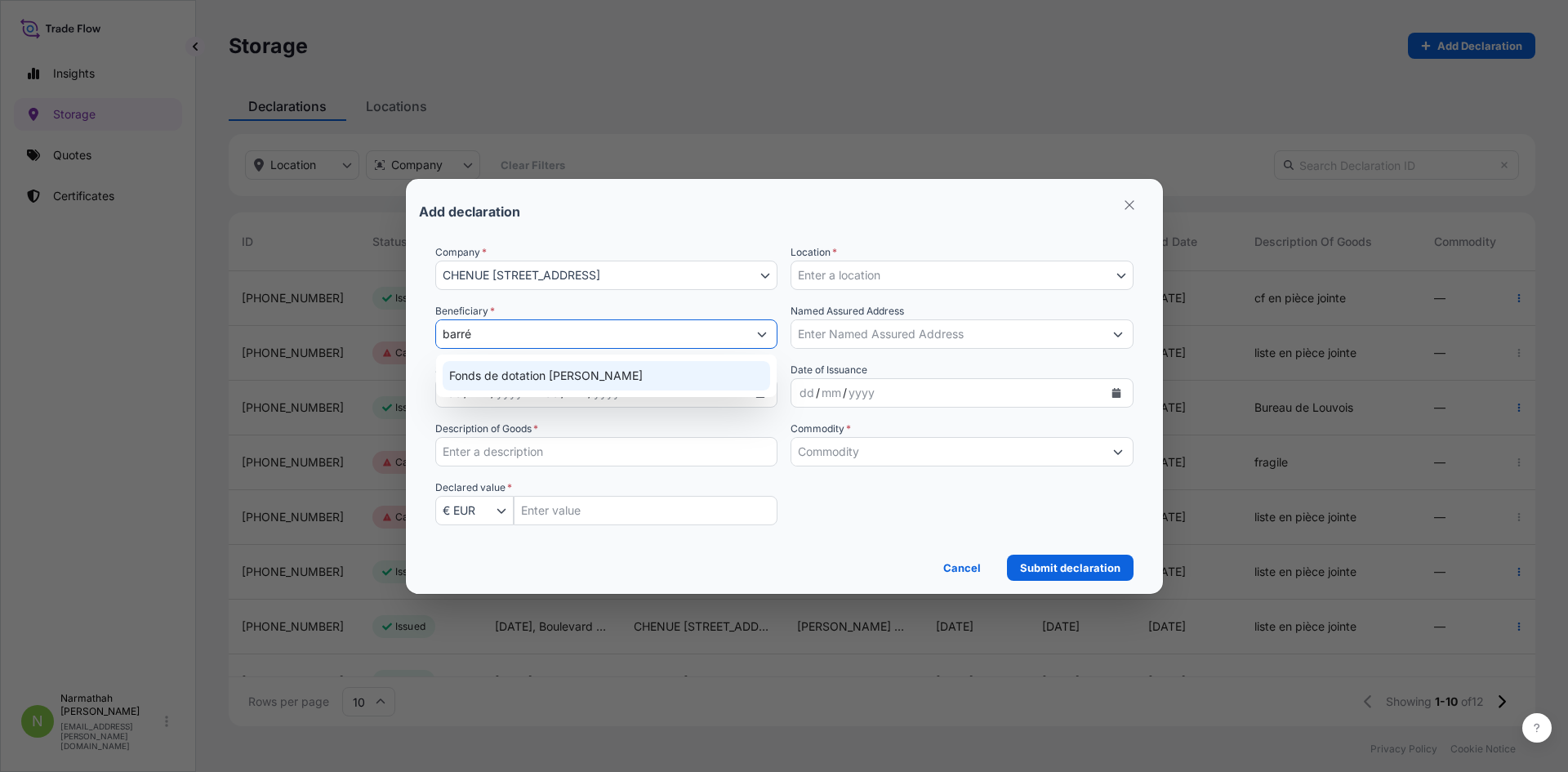
click at [598, 384] on span "Fonds de dotation [PERSON_NAME]" at bounding box center [545, 376] width 193 height 17
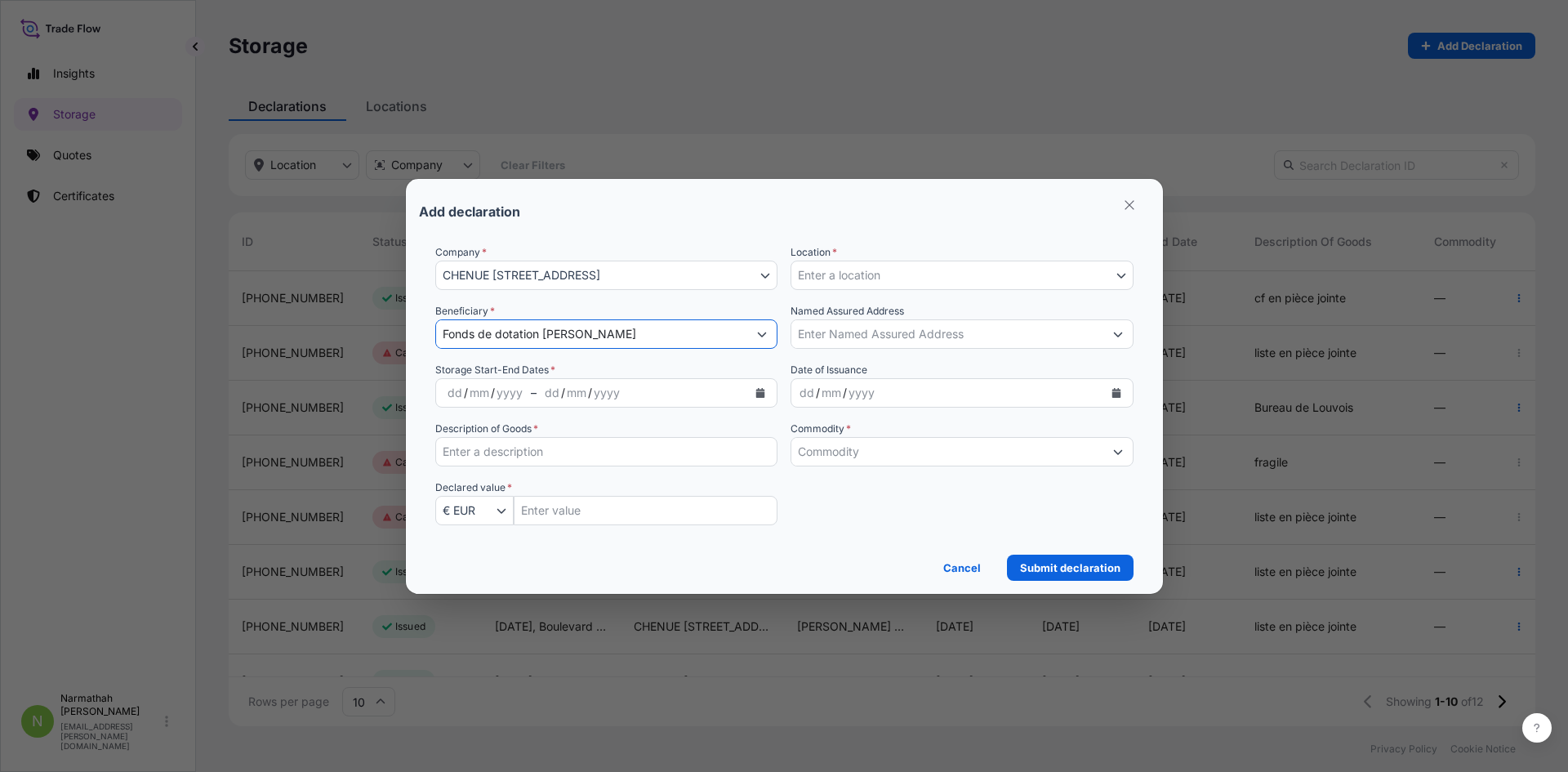
type input "Fonds de dotation [PERSON_NAME]"
click at [468, 391] on div "mm" at bounding box center [479, 393] width 23 height 20
drag, startPoint x: 456, startPoint y: 392, endPoint x: 417, endPoint y: 393, distance: 39.0
click at [417, 393] on section "Add declaration Company * [GEOGRAPHIC_DATA][STREET_ADDRESS][STREET_ADDRESS] Loc…" at bounding box center [784, 386] width 757 height 415
click at [545, 395] on div "dd" at bounding box center [546, 393] width 18 height 20
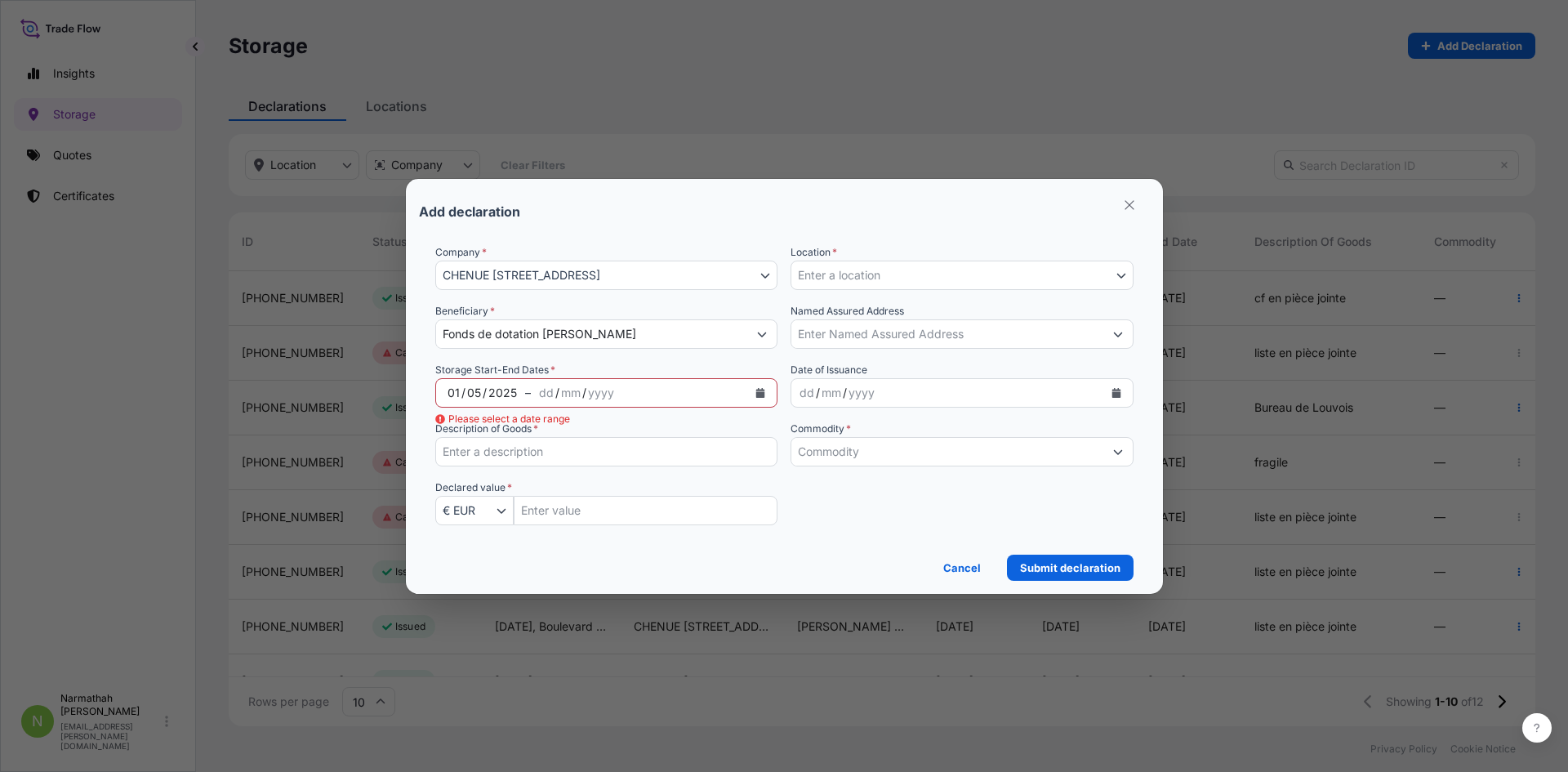
click at [655, 393] on div "dd / mm / yyyy" at bounding box center [638, 393] width 217 height 29
click at [550, 388] on div "dd" at bounding box center [546, 393] width 18 height 20
click at [546, 459] on input "Description of Goods *" at bounding box center [607, 451] width 343 height 29
type input "liste en pièce jointe"
click at [605, 530] on div "Company * CHENUE [STREET_ADDRESS][GEOGRAPHIC_DATA][STREET_ADDRESS] Location * E…" at bounding box center [784, 394] width 698 height 300
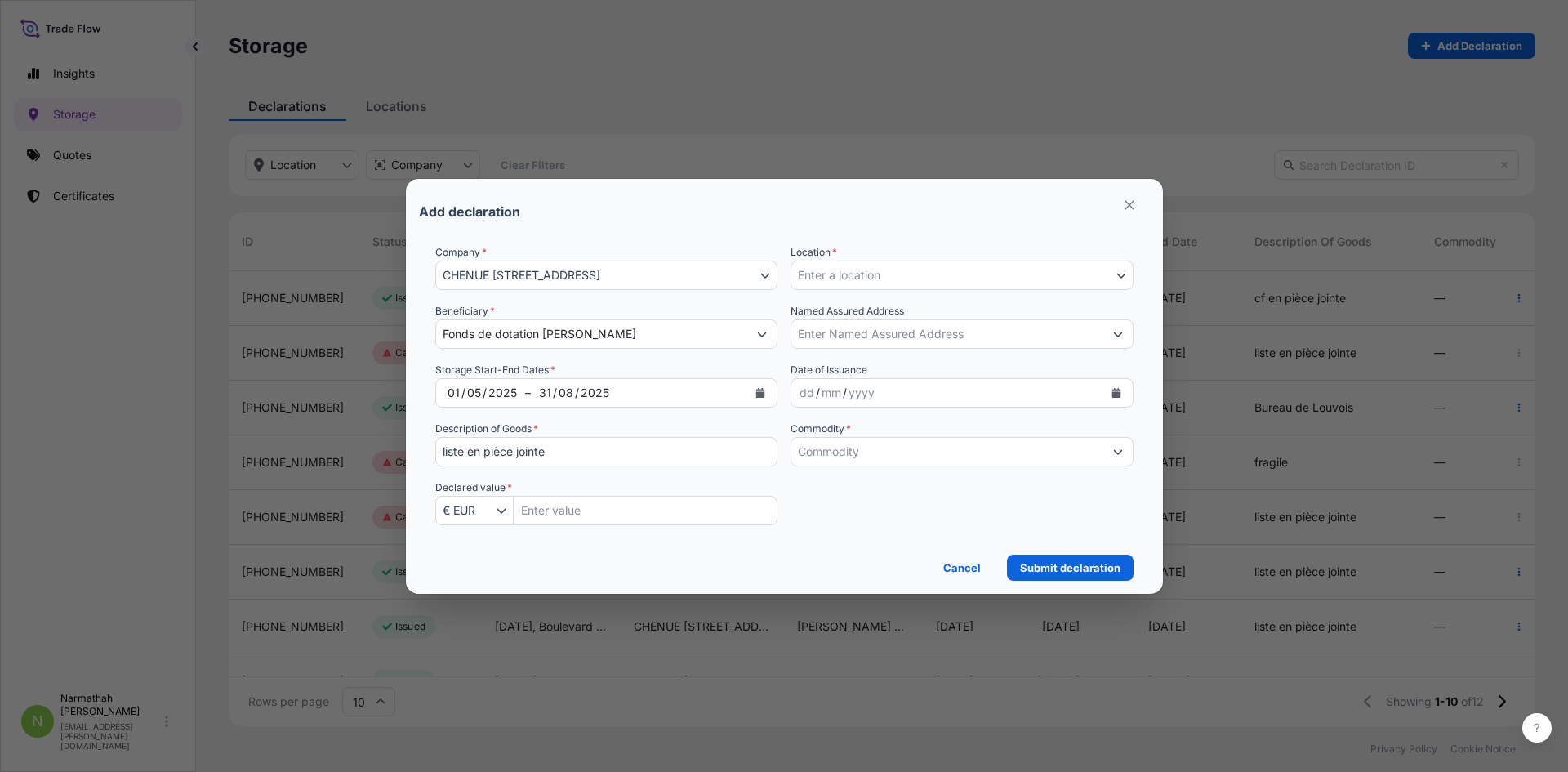
click at [598, 517] on input "Insured Value Amount" at bounding box center [646, 510] width 265 height 29
type input "1237175"
click at [936, 285] on button "Enter a location" at bounding box center [962, 276] width 343 height 29
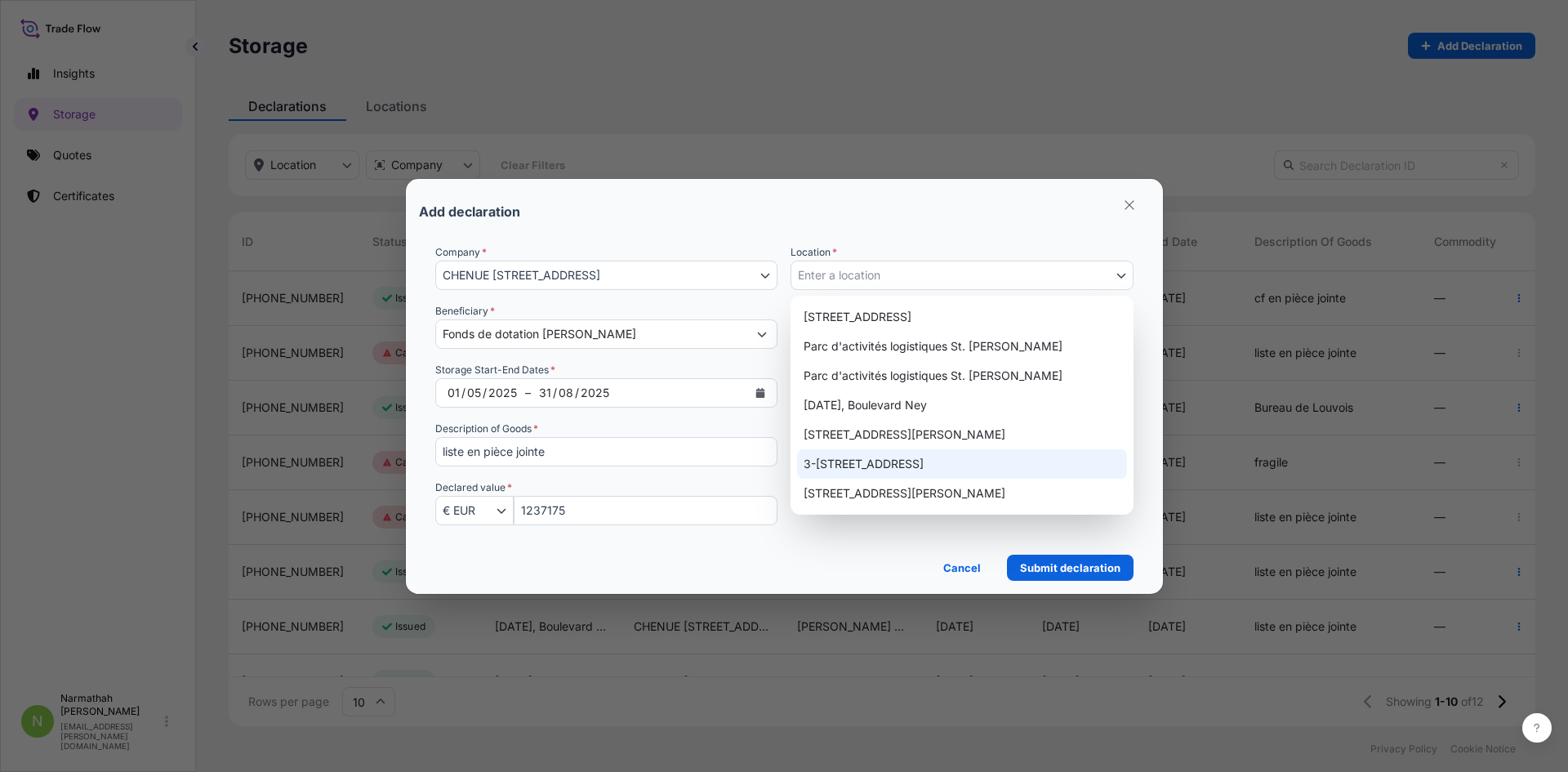
click at [903, 461] on div "3-[STREET_ADDRESS]" at bounding box center [962, 464] width 329 height 29
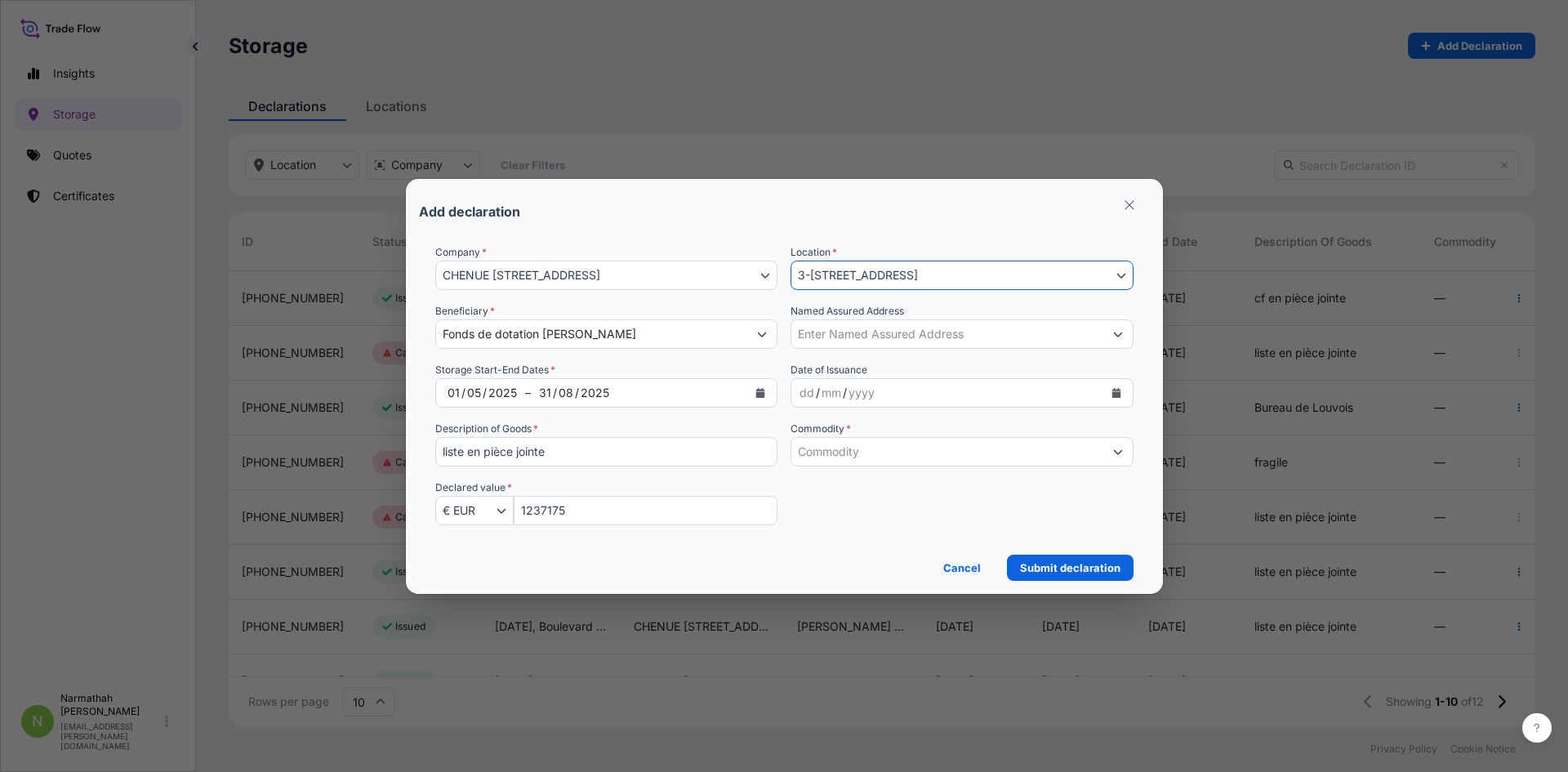
click at [837, 464] on input "Commodity *" at bounding box center [947, 451] width 312 height 29
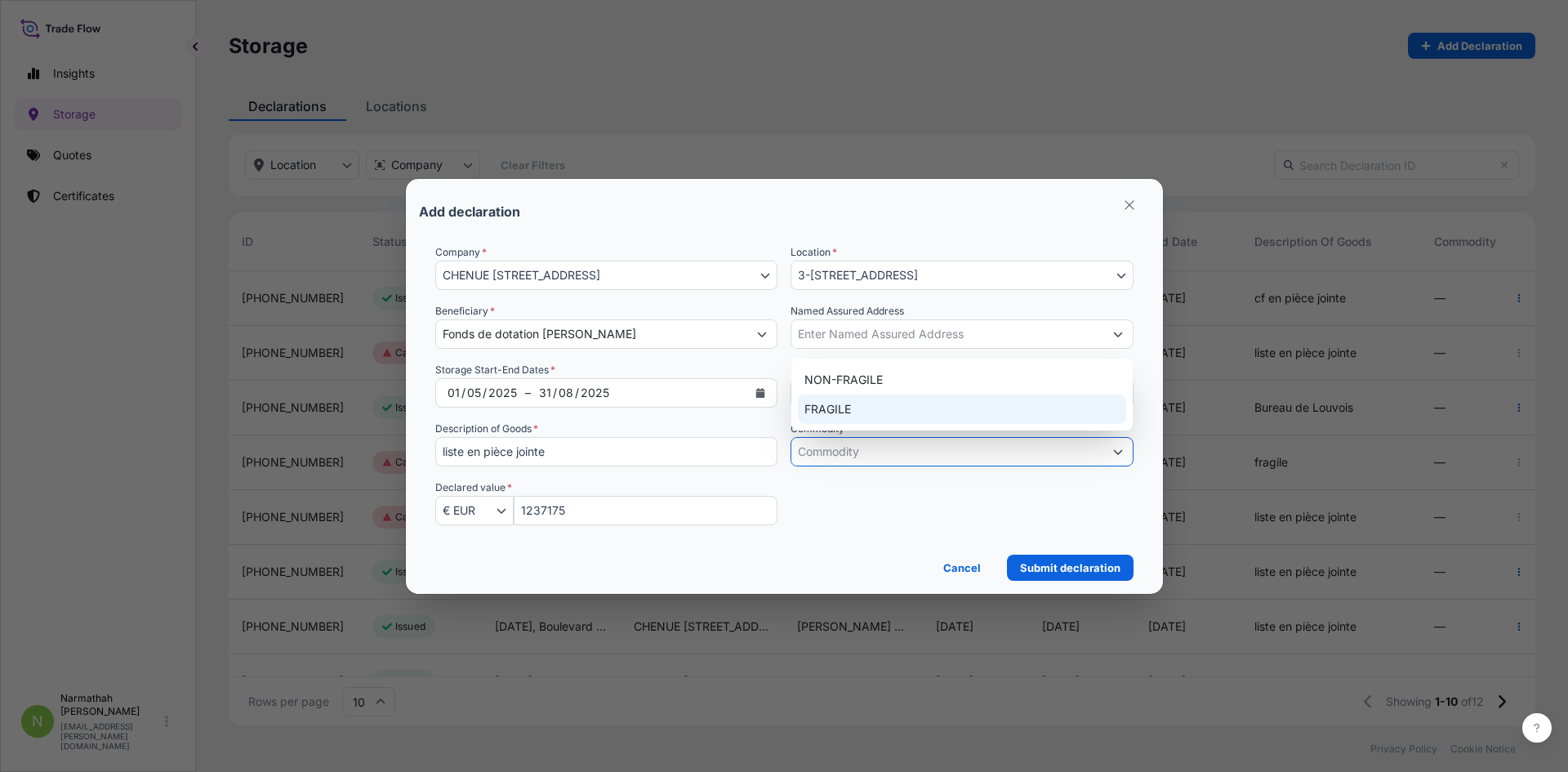
click at [857, 405] on div "FRAGILE" at bounding box center [962, 409] width 329 height 29
type input "FRAGILE"
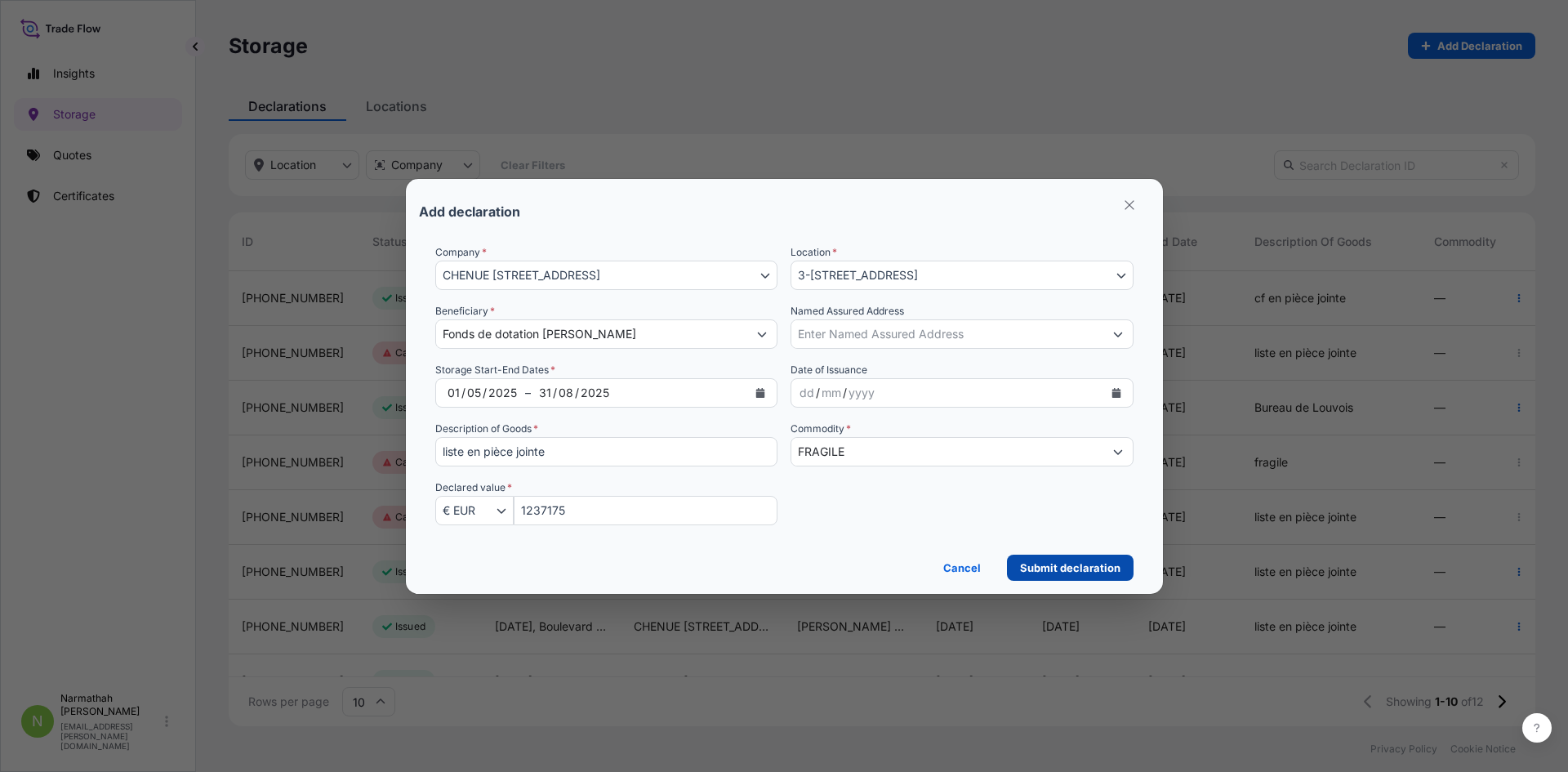
click at [1043, 559] on p "Submit declaration" at bounding box center [1070, 567] width 100 height 17
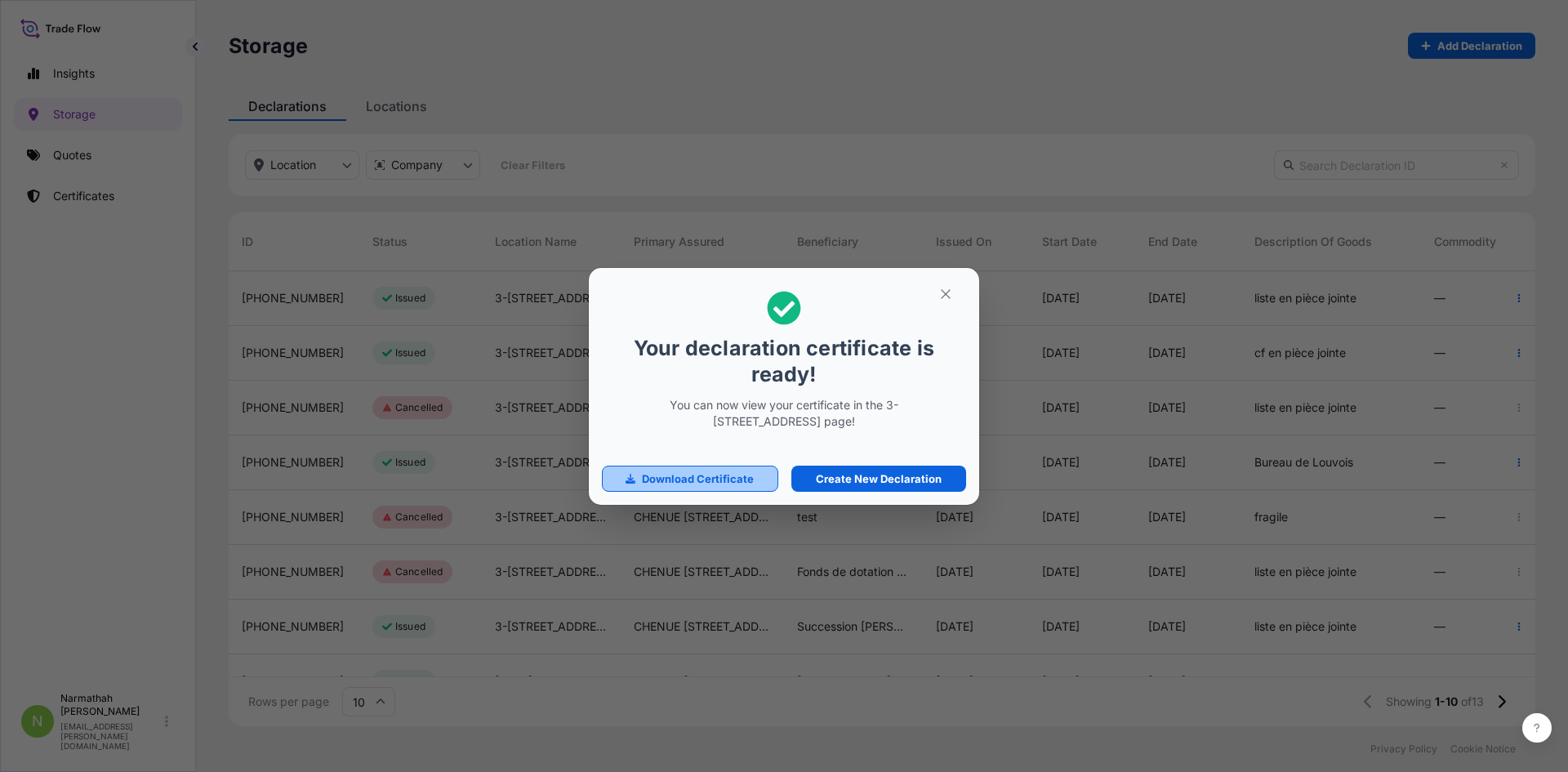
click at [757, 487] on link "Download Certificate" at bounding box center [690, 479] width 177 height 26
click at [905, 485] on p "Create New Declaration" at bounding box center [879, 479] width 126 height 17
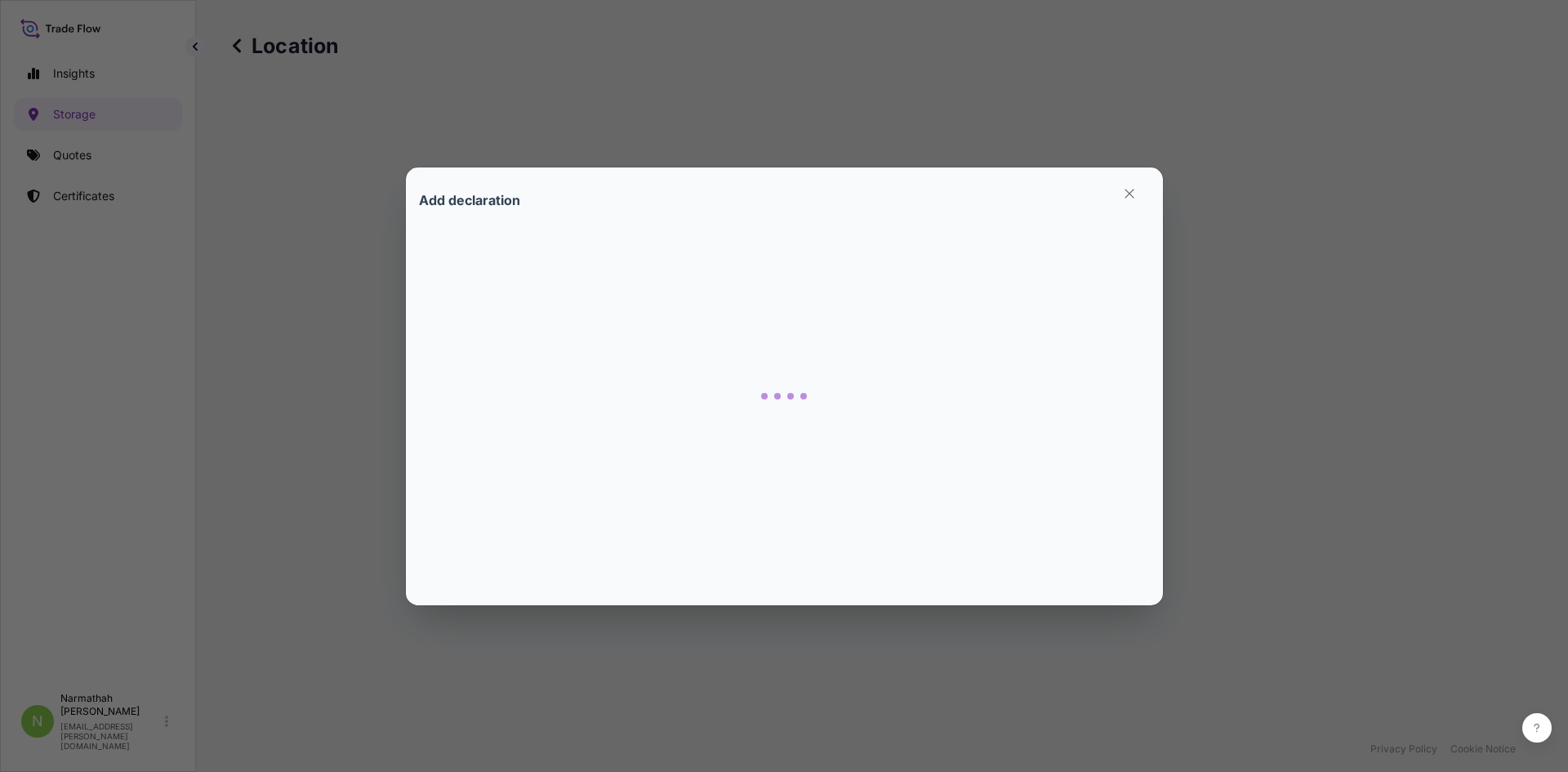
select select "31990"
select select "809"
select select "EUR"
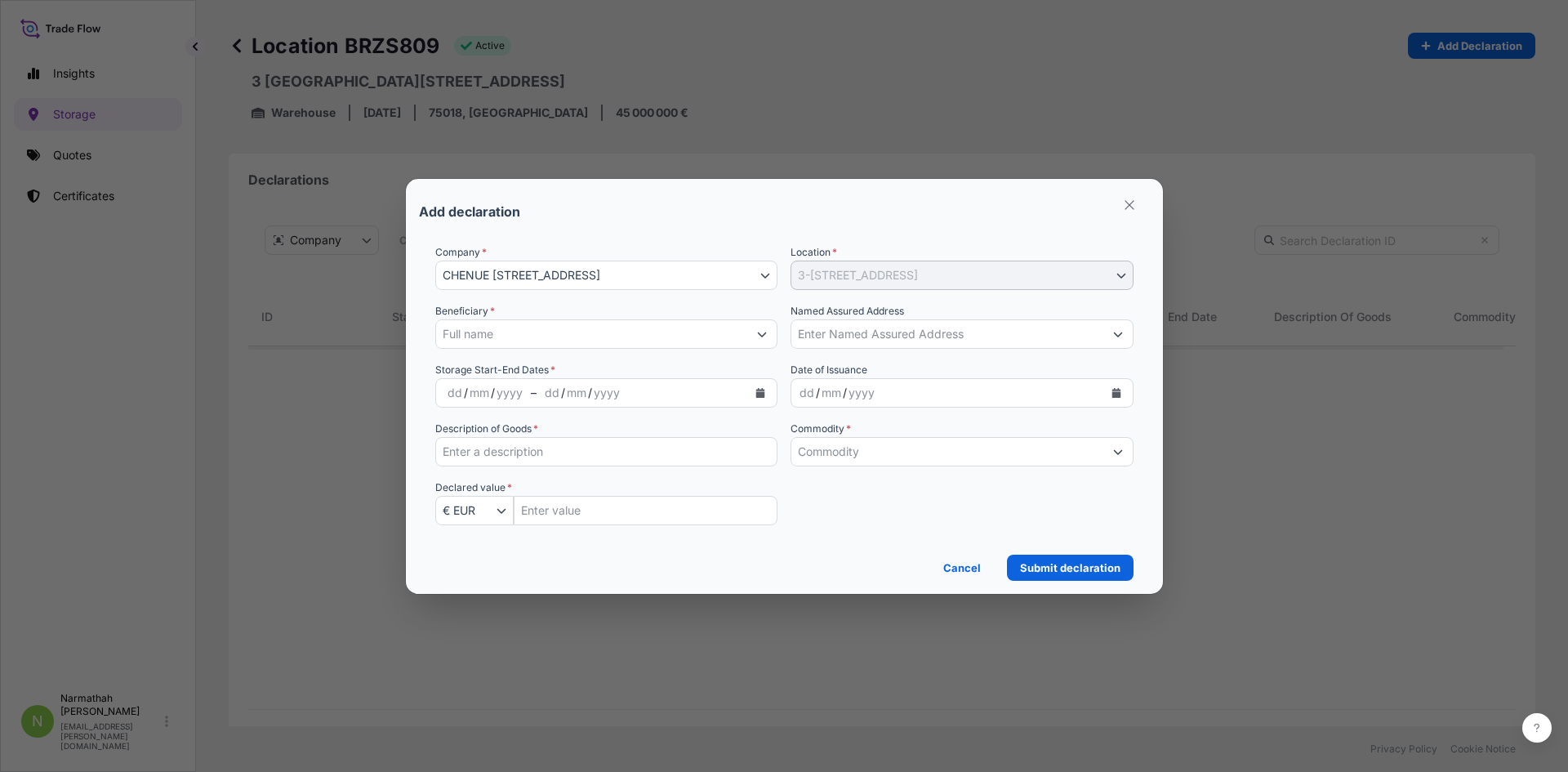
scroll to position [409, 1242]
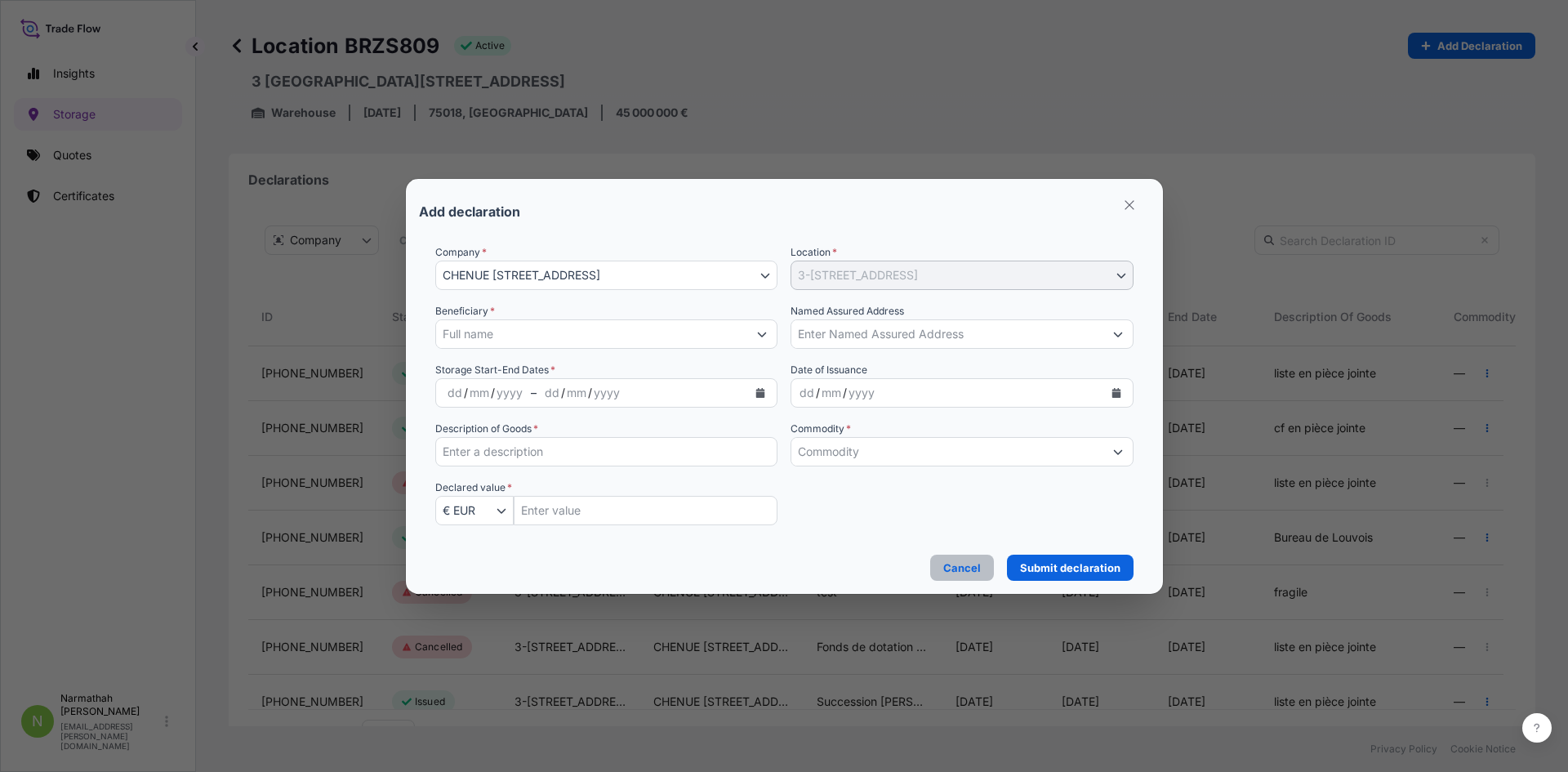
click at [981, 563] on p "Cancel" at bounding box center [962, 567] width 37 height 17
